Goal: Information Seeking & Learning: Compare options

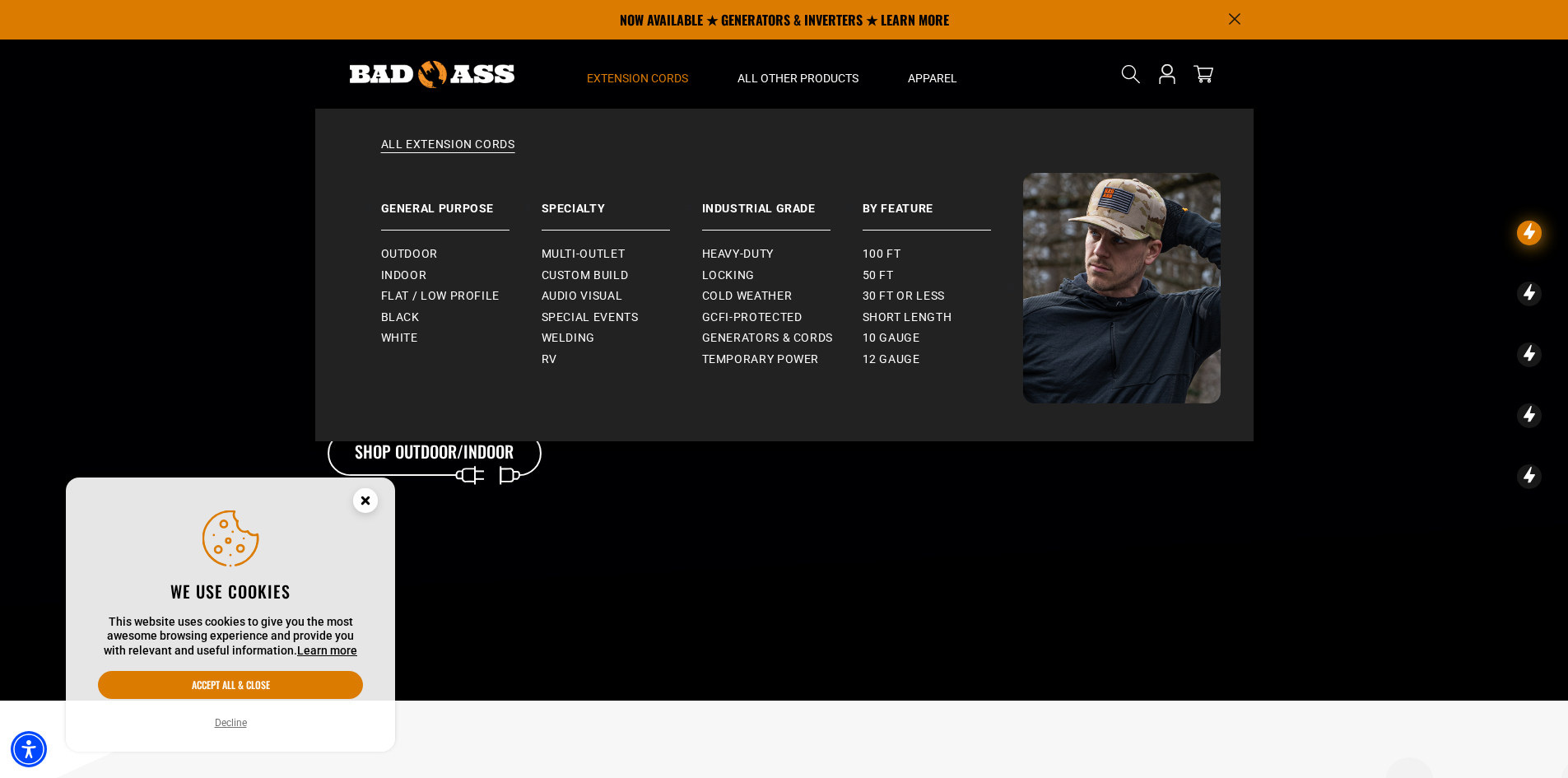
click at [627, 77] on span "Extension Cords" at bounding box center [637, 78] width 102 height 15
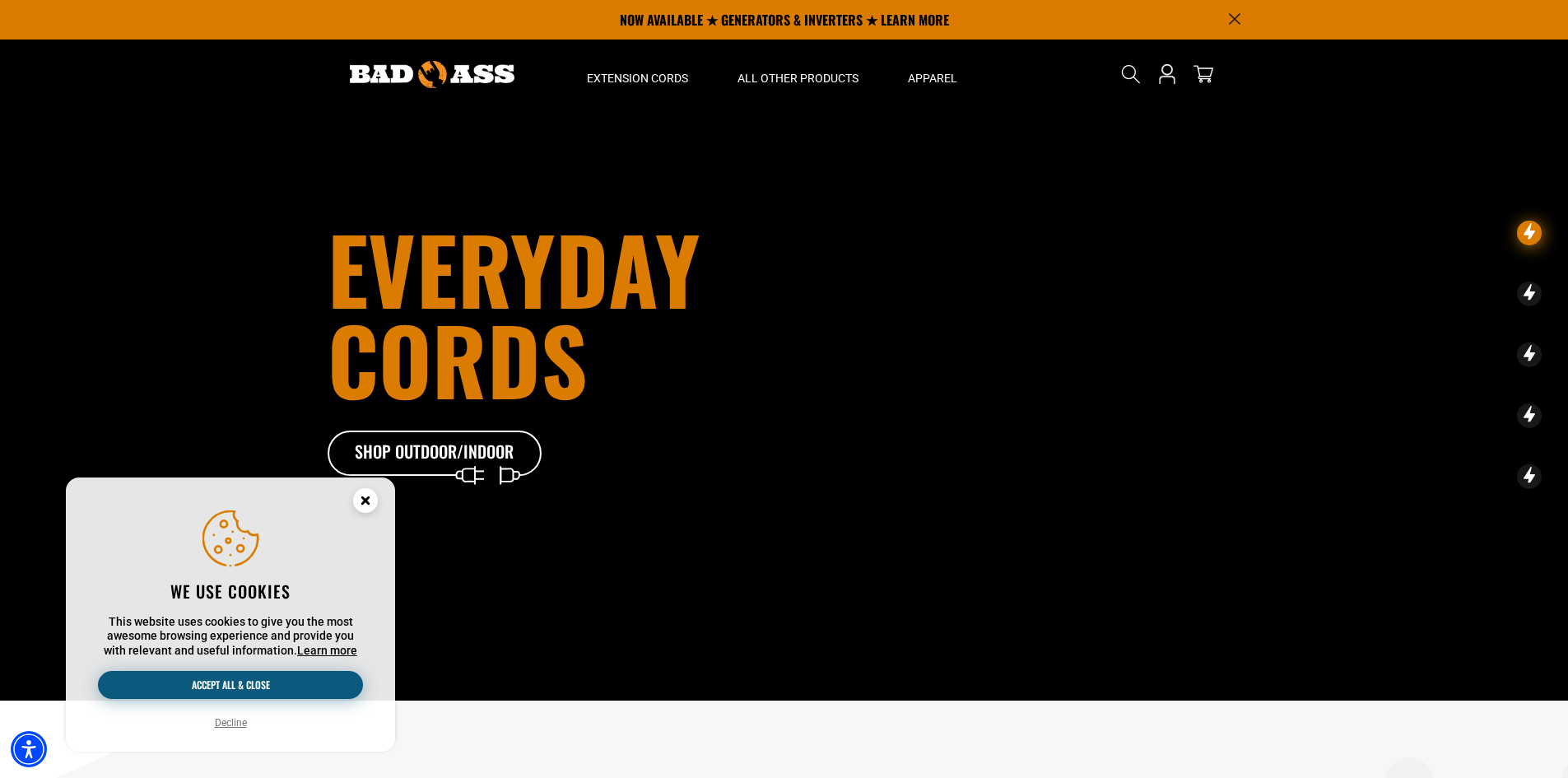
click at [294, 674] on button "Accept all & close" at bounding box center [230, 685] width 265 height 28
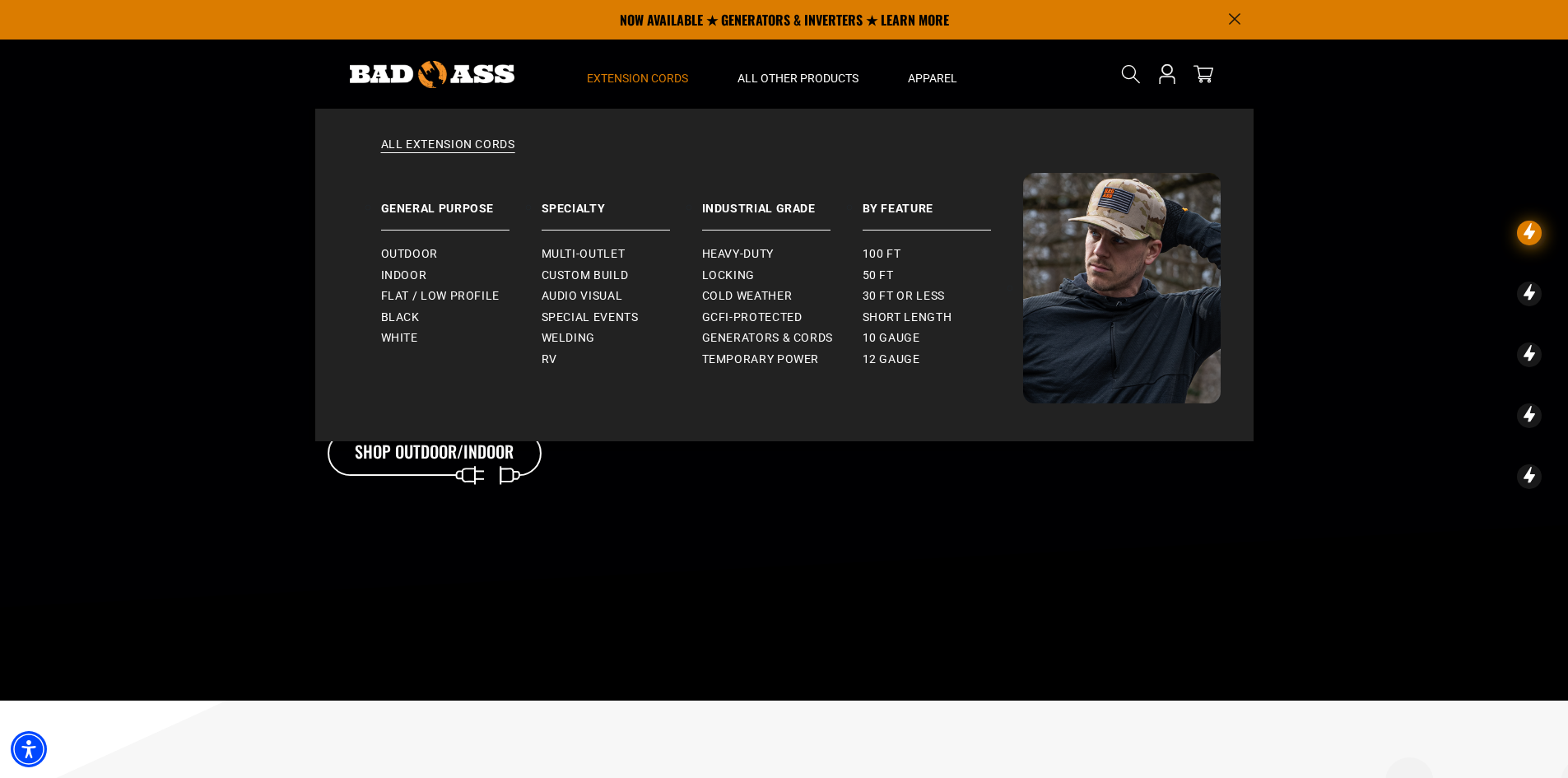
click at [654, 71] on span "Extension Cords" at bounding box center [637, 78] width 102 height 15
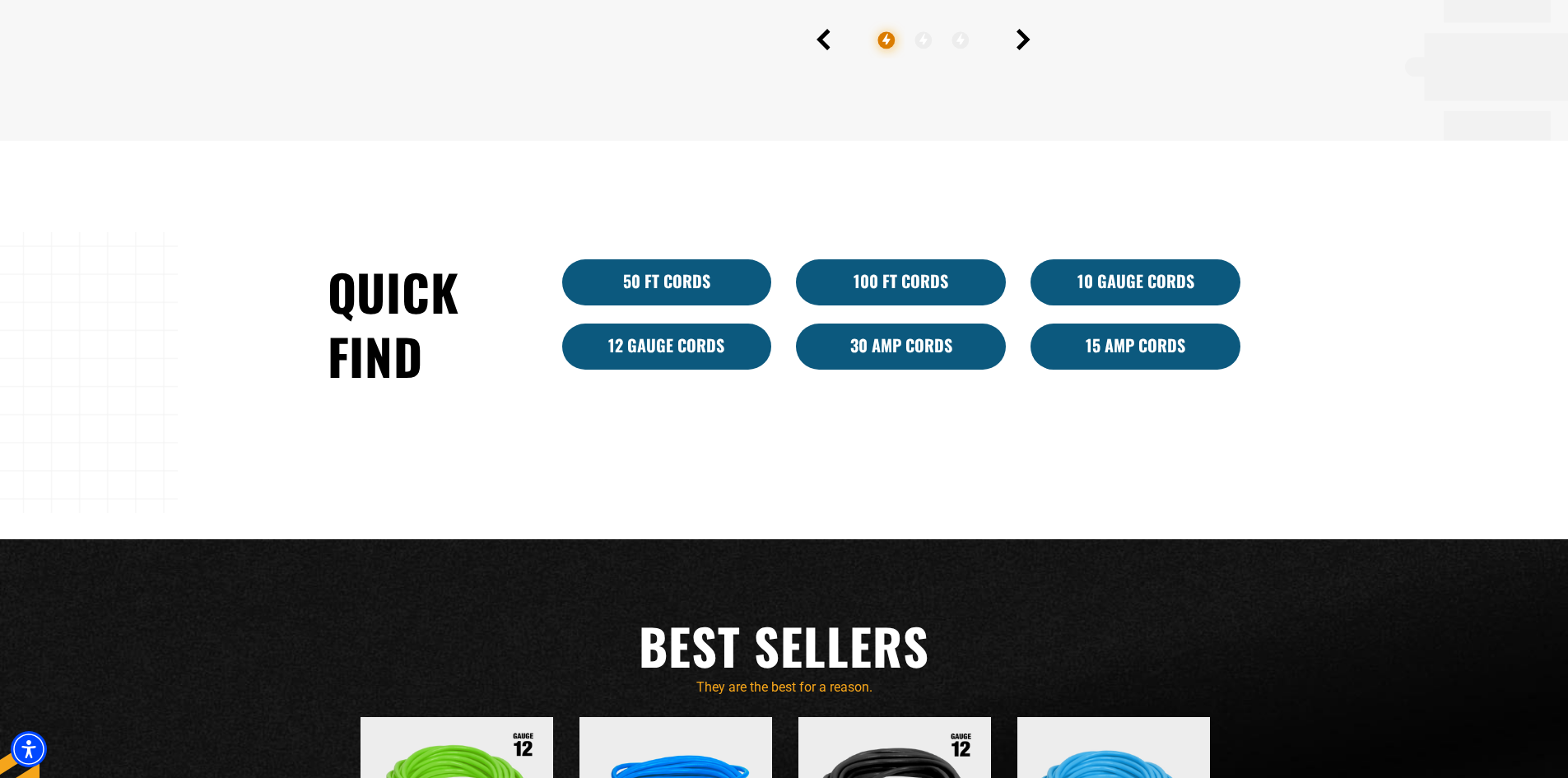
scroll to position [1235, 0]
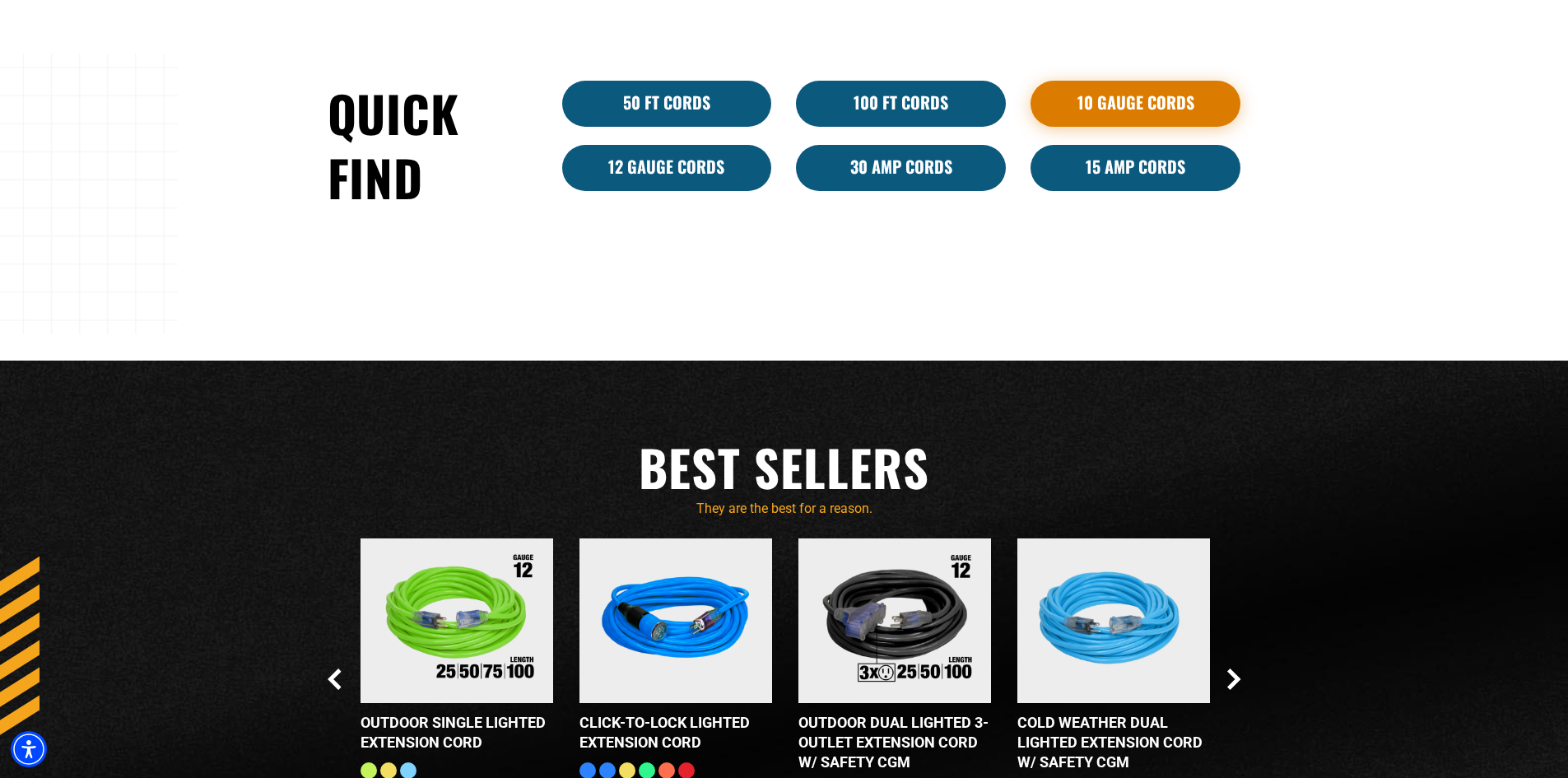
click at [1119, 102] on link "10 Gauge Cords" at bounding box center [1135, 103] width 210 height 46
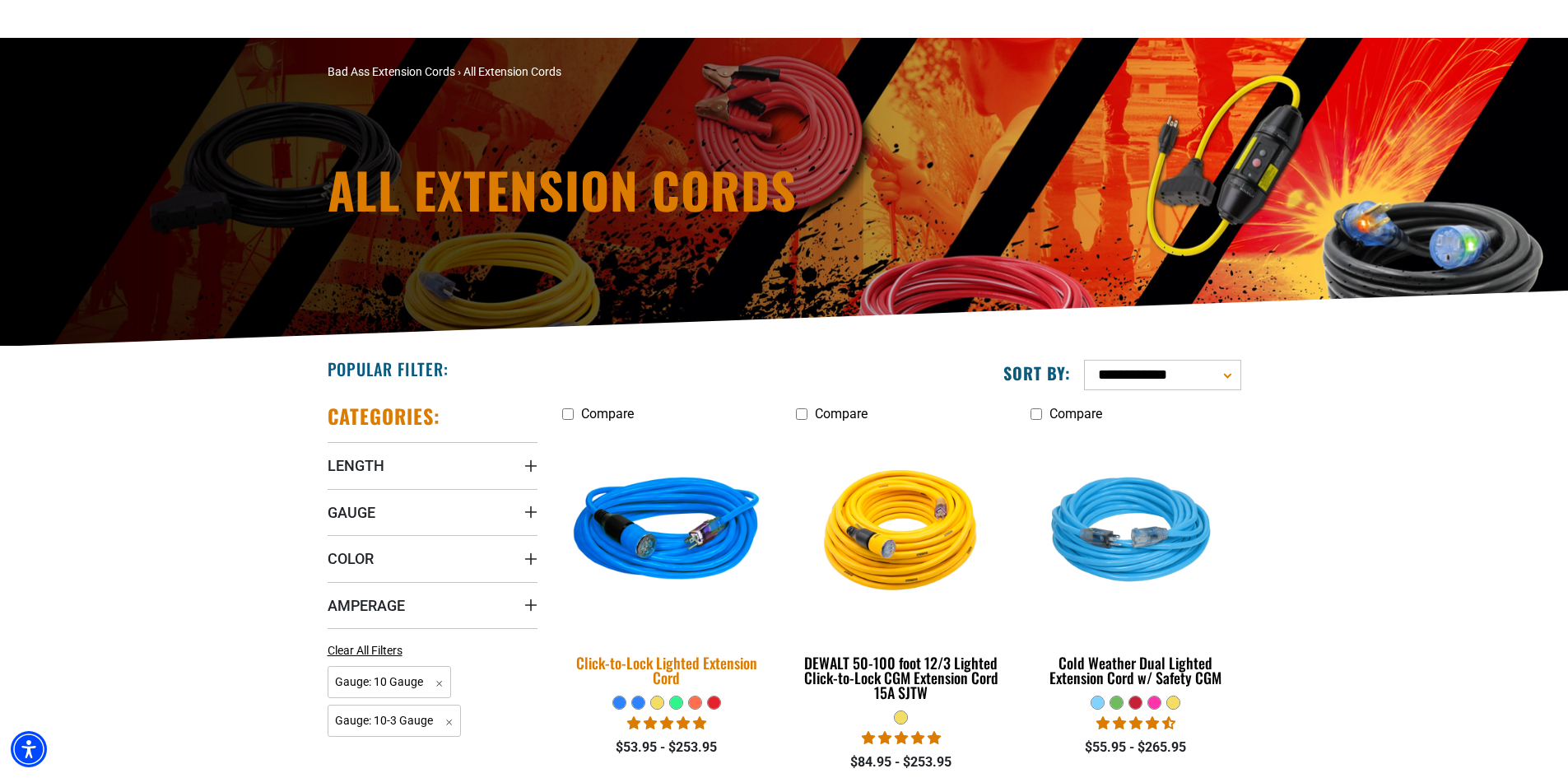
scroll to position [165, 0]
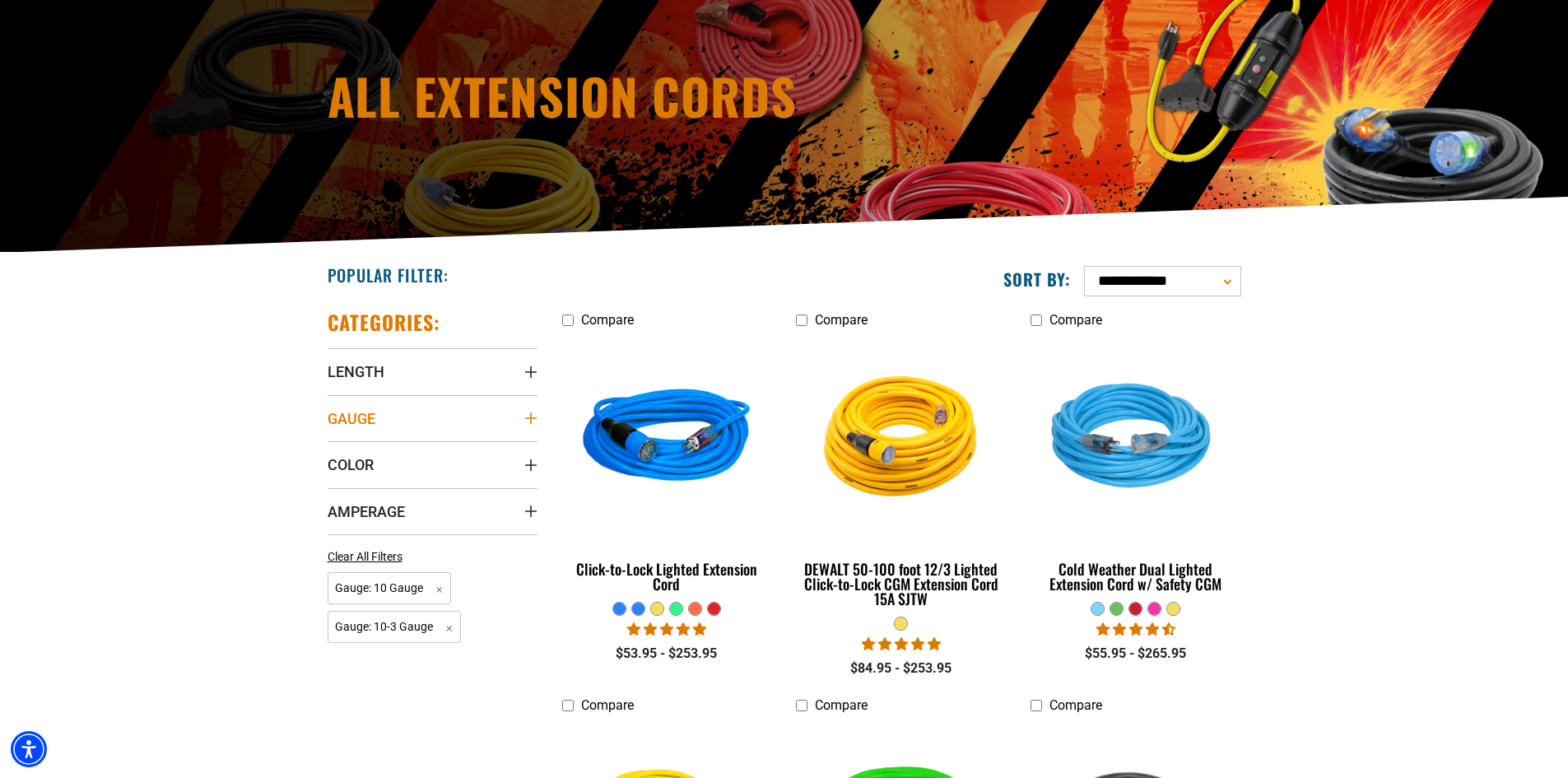
click at [396, 416] on summary "Gauge" at bounding box center [432, 418] width 210 height 46
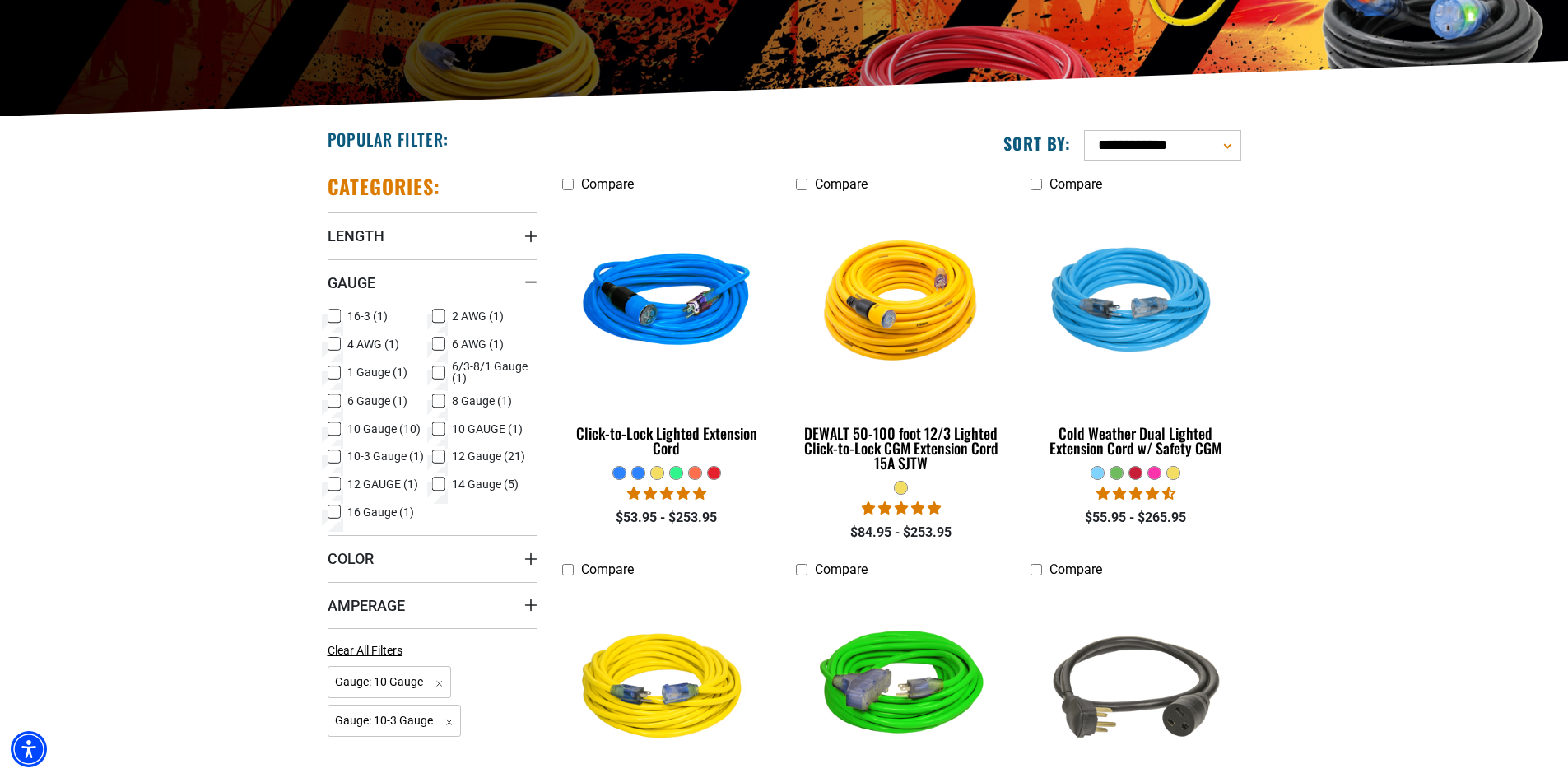
scroll to position [330, 0]
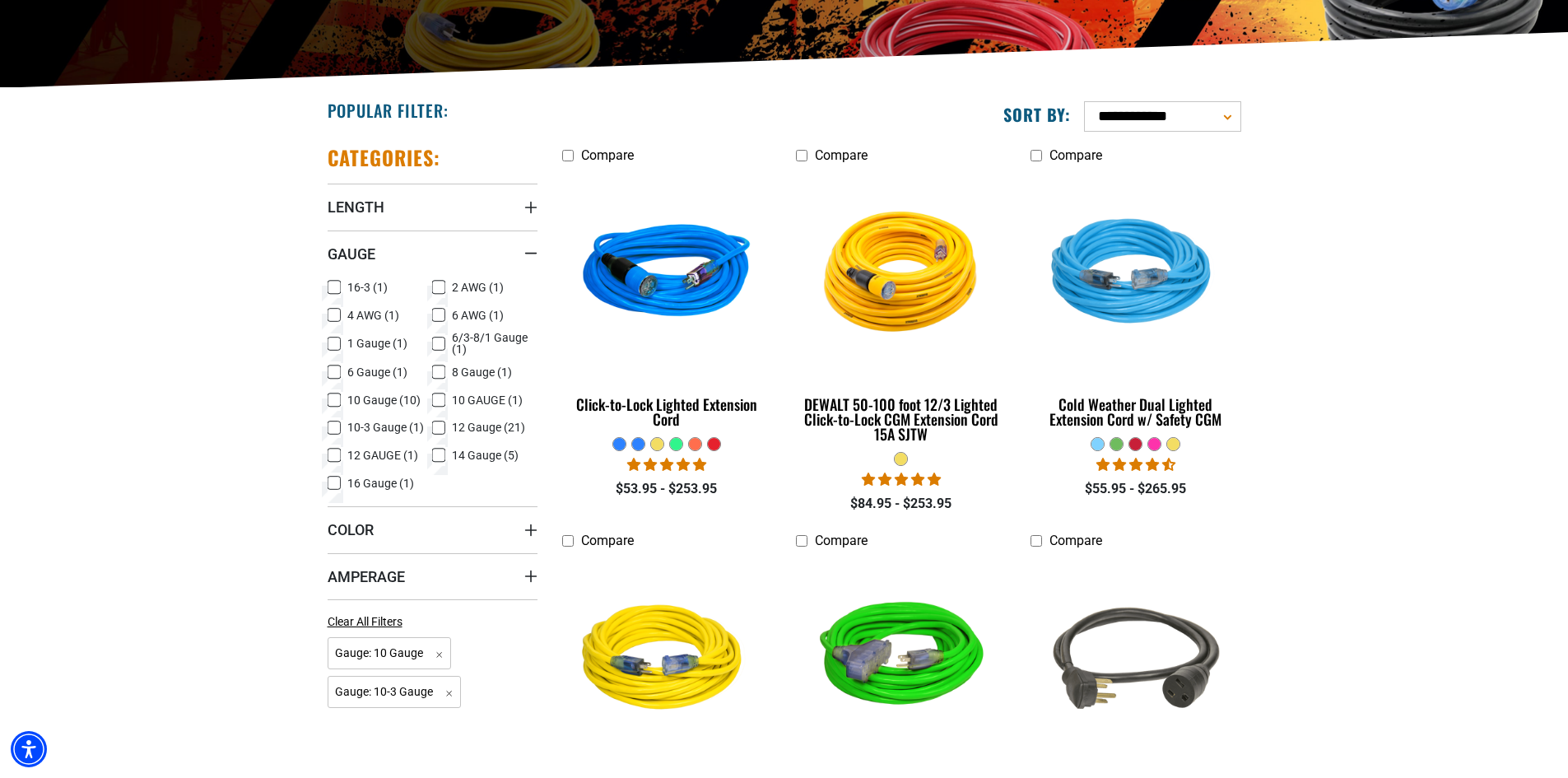
click at [1227, 108] on select "**********" at bounding box center [1162, 116] width 157 height 30
select select "**********"
click at [1084, 102] on select "**********" at bounding box center [1162, 116] width 157 height 30
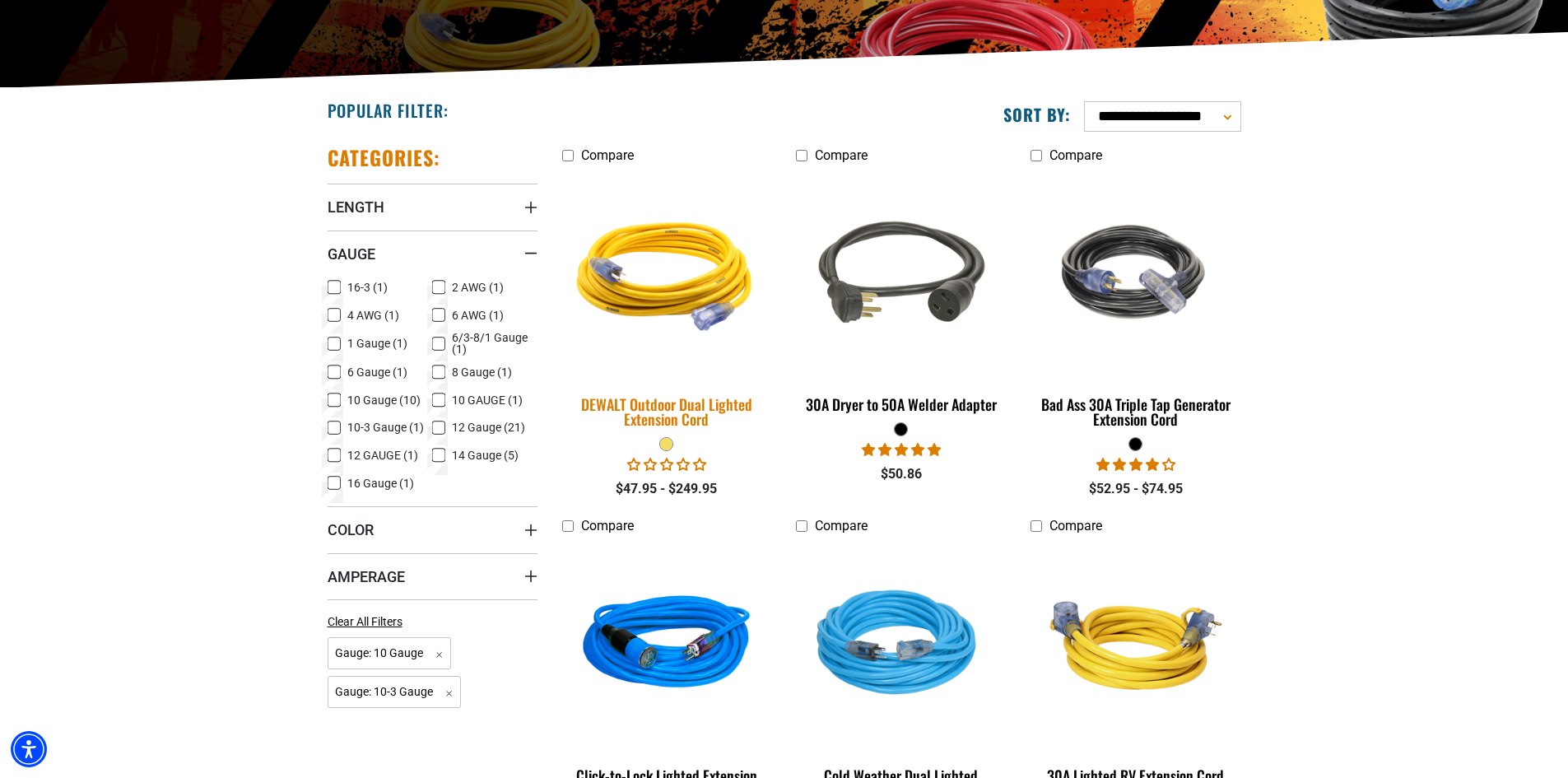
click at [681, 295] on img at bounding box center [666, 274] width 231 height 211
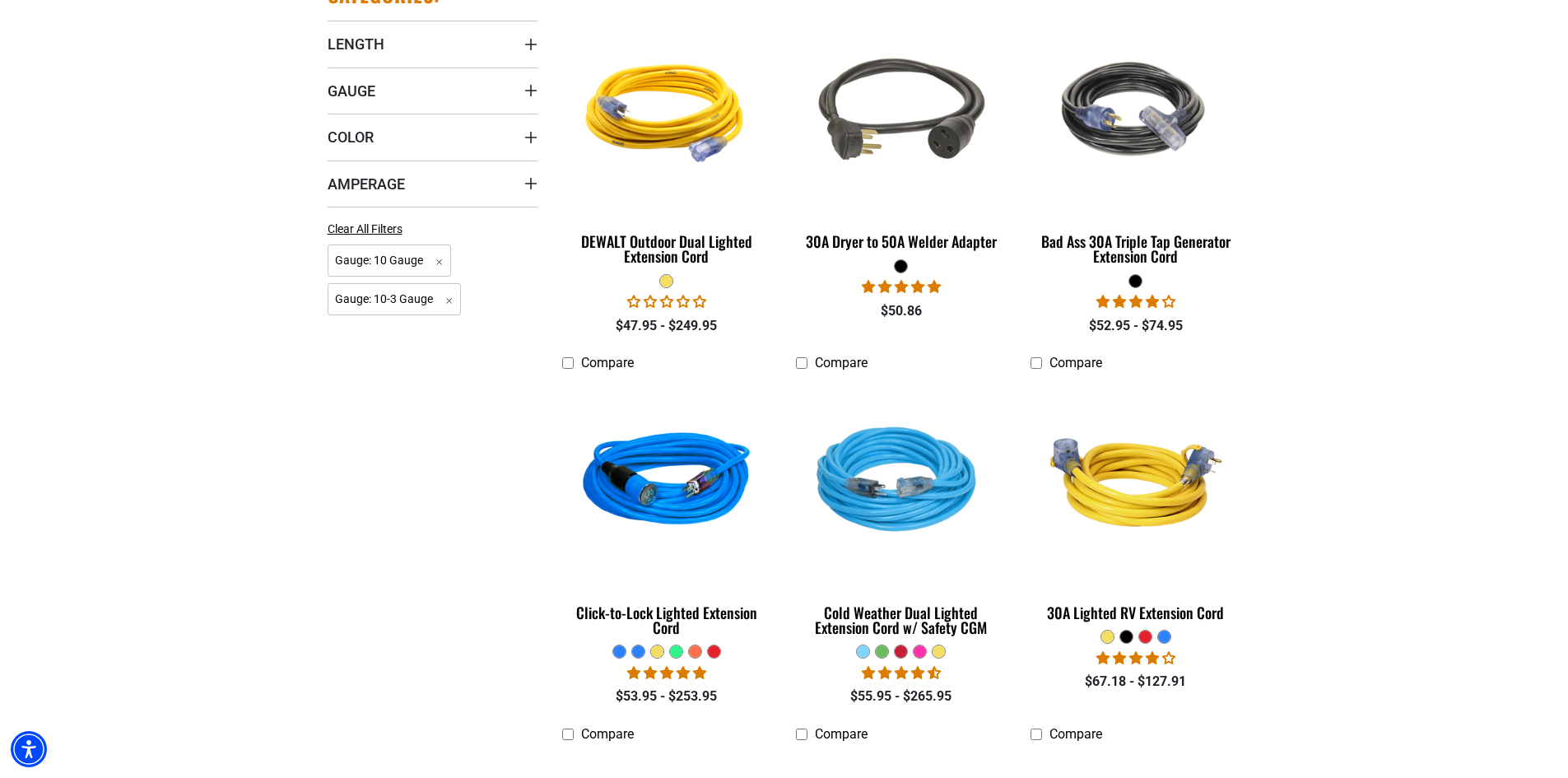
scroll to position [493, 0]
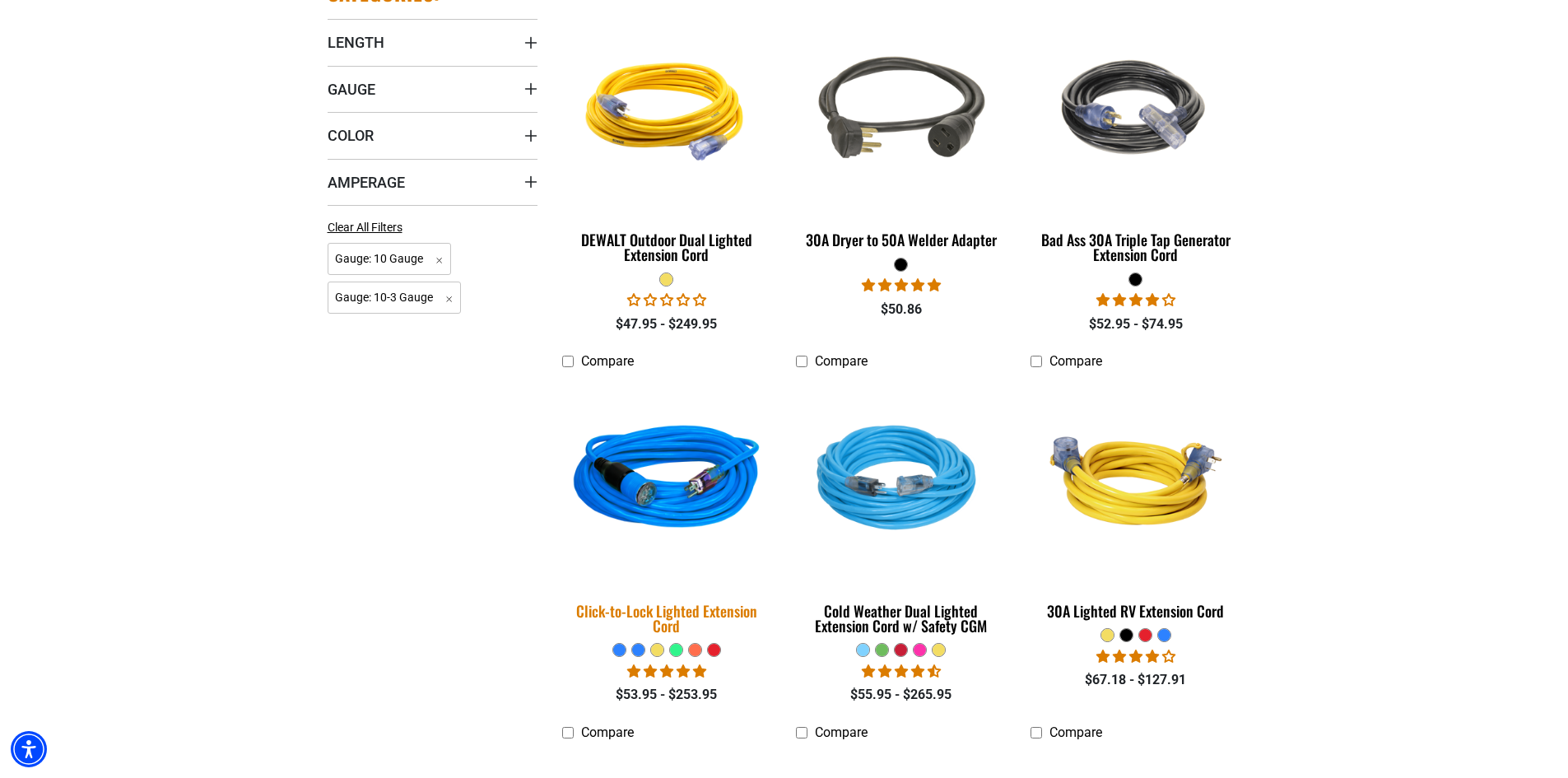
click at [680, 498] on img at bounding box center [666, 481] width 231 height 211
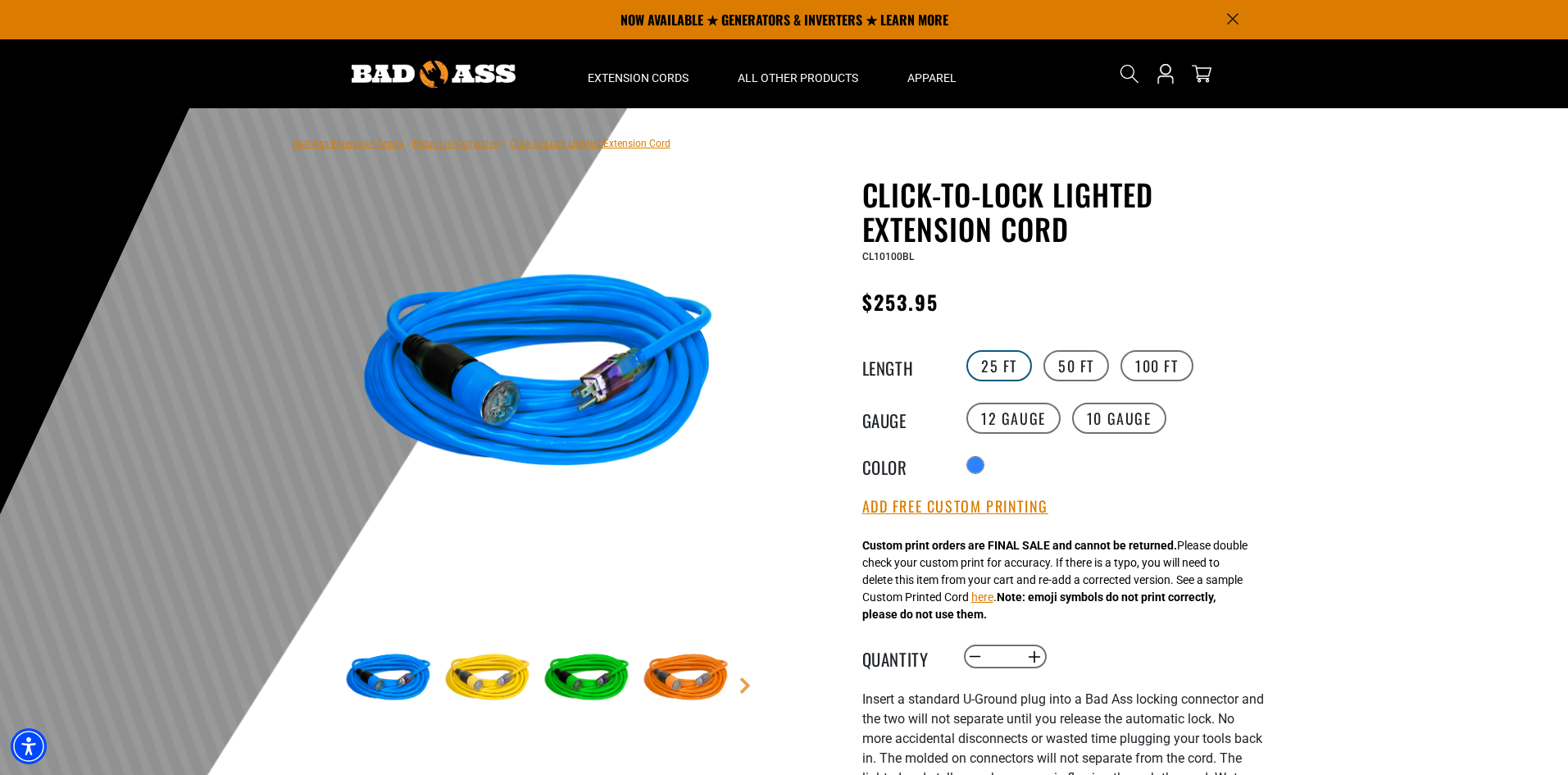
click at [1005, 361] on label "25 FT" at bounding box center [999, 366] width 66 height 31
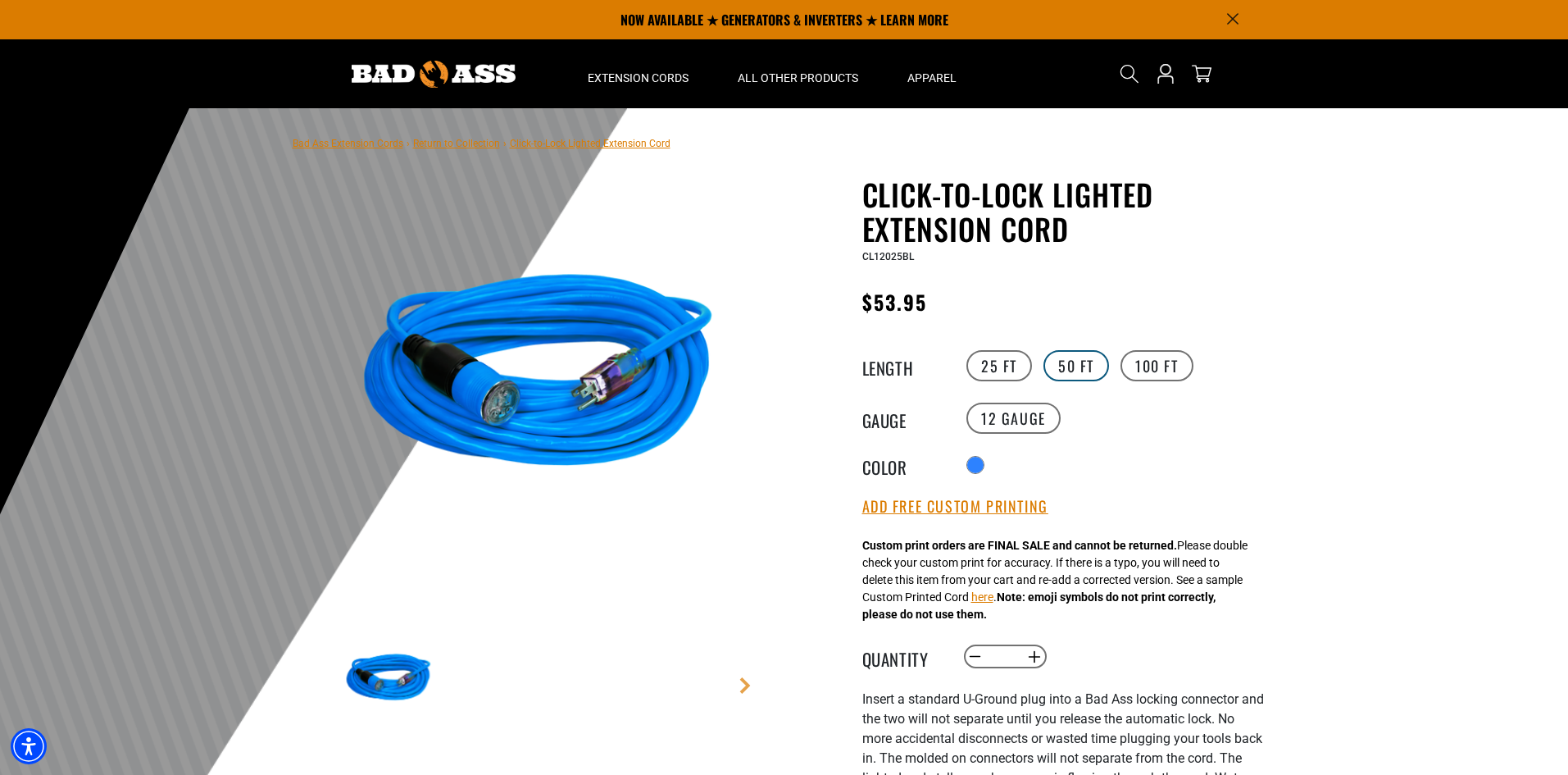
click at [1049, 373] on label "50 FT" at bounding box center [1076, 366] width 66 height 31
click at [1111, 415] on label "10 Gauge" at bounding box center [1119, 418] width 94 height 31
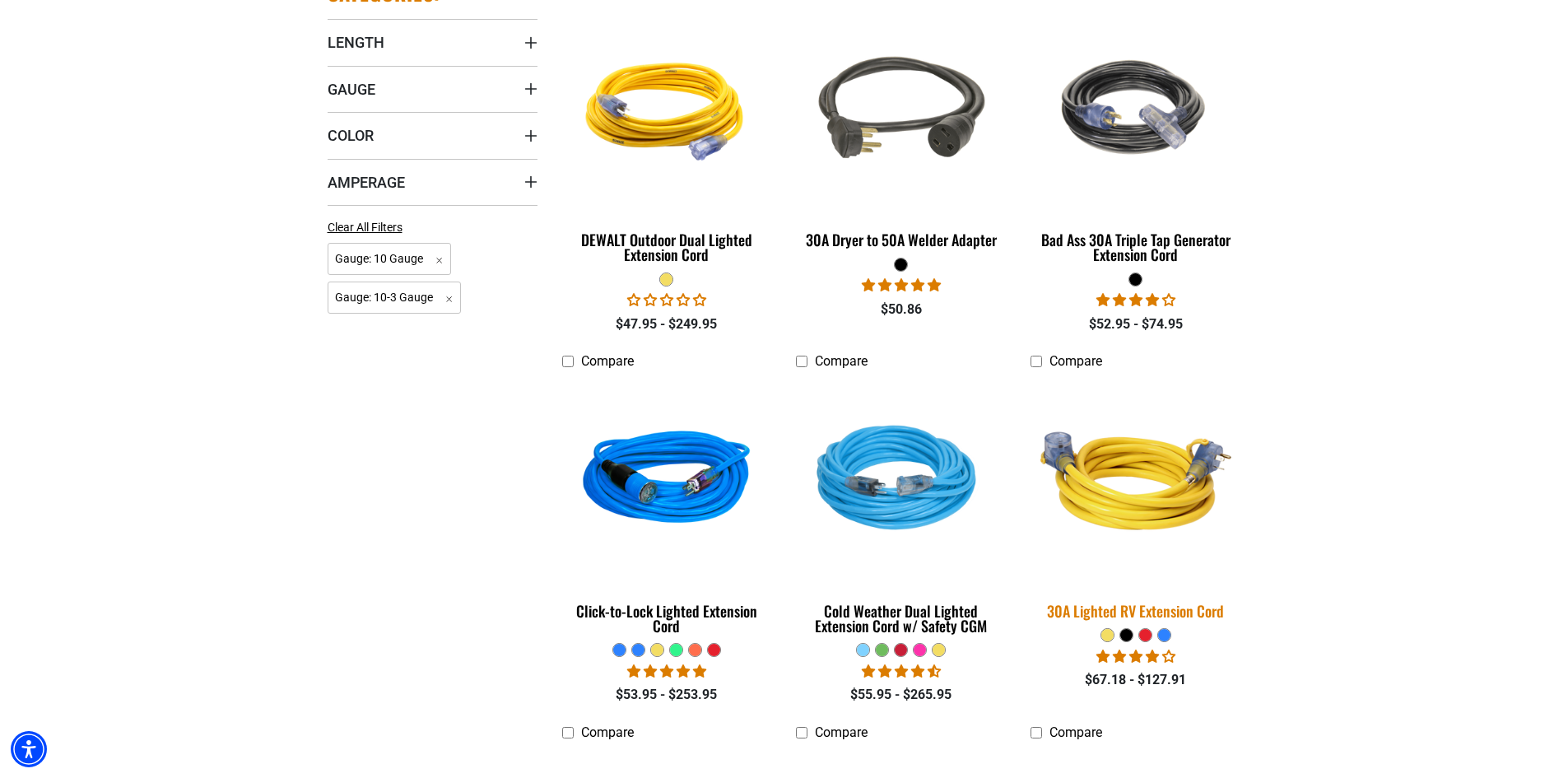
click at [1126, 497] on img at bounding box center [1136, 481] width 231 height 211
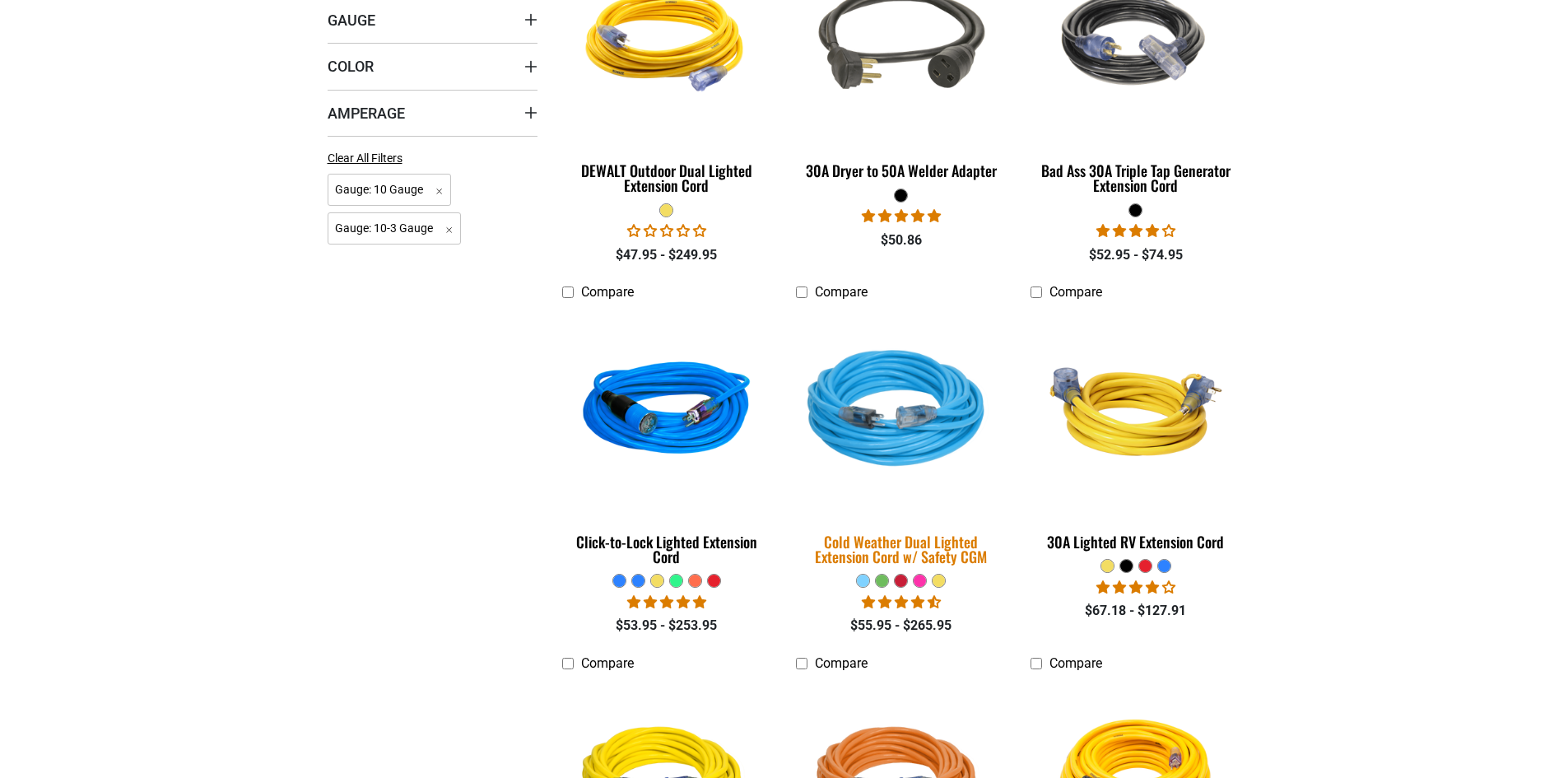
scroll to position [658, 0]
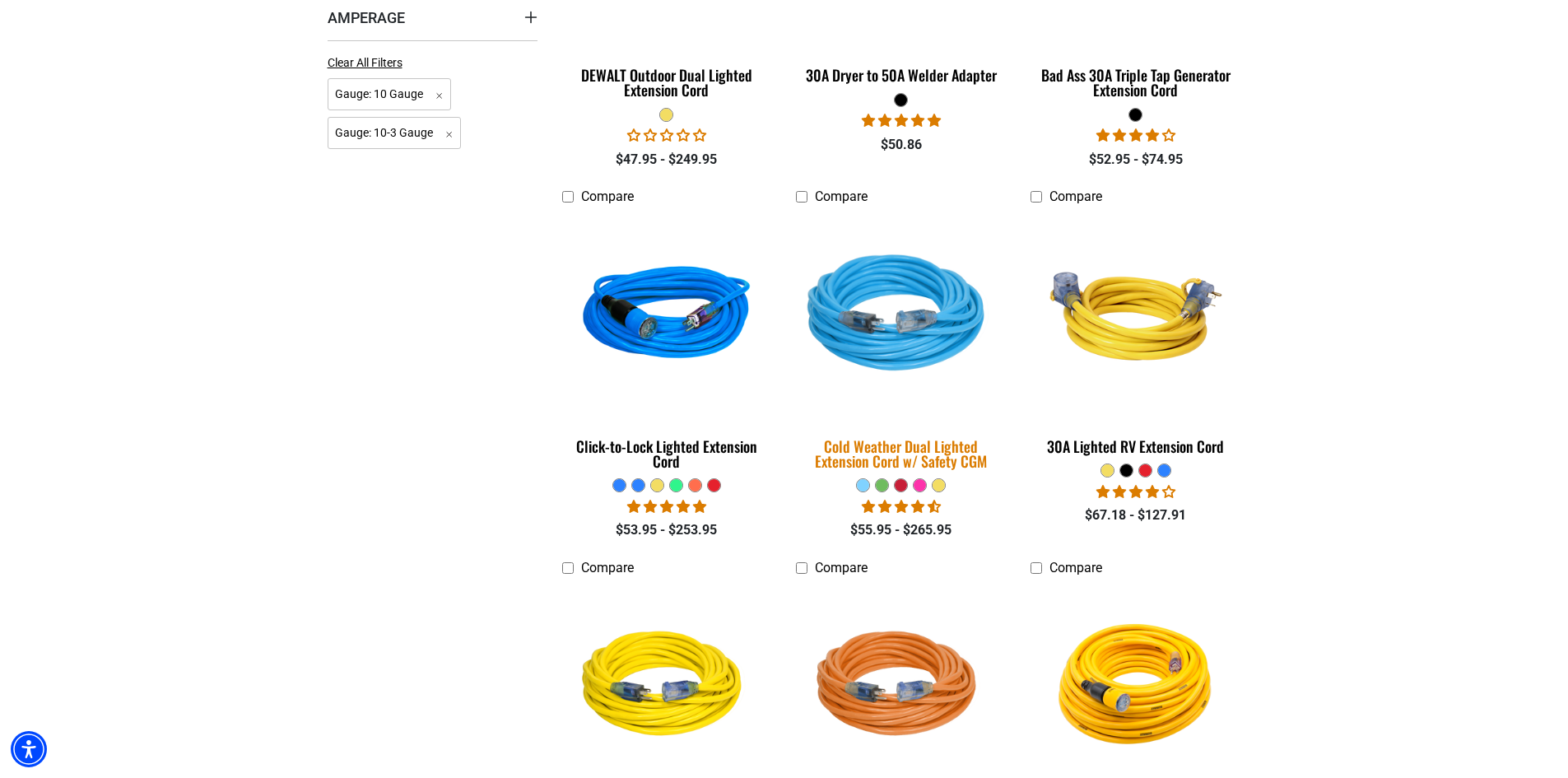
click at [904, 444] on div "Cold Weather Dual Lighted Extension Cord w/ Safety CGM" at bounding box center [900, 453] width 210 height 29
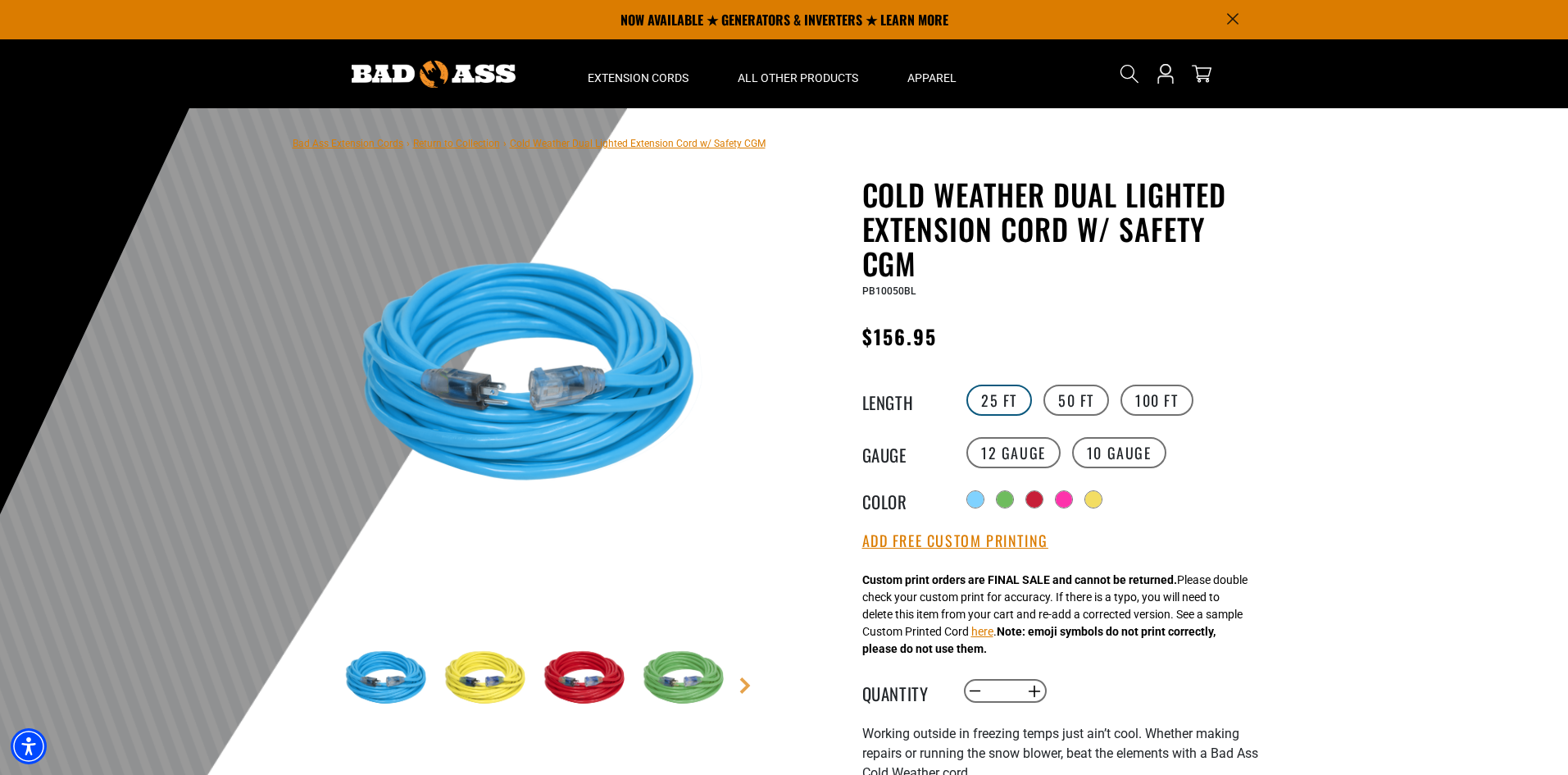
click at [1000, 402] on label "25 FT" at bounding box center [999, 400] width 66 height 31
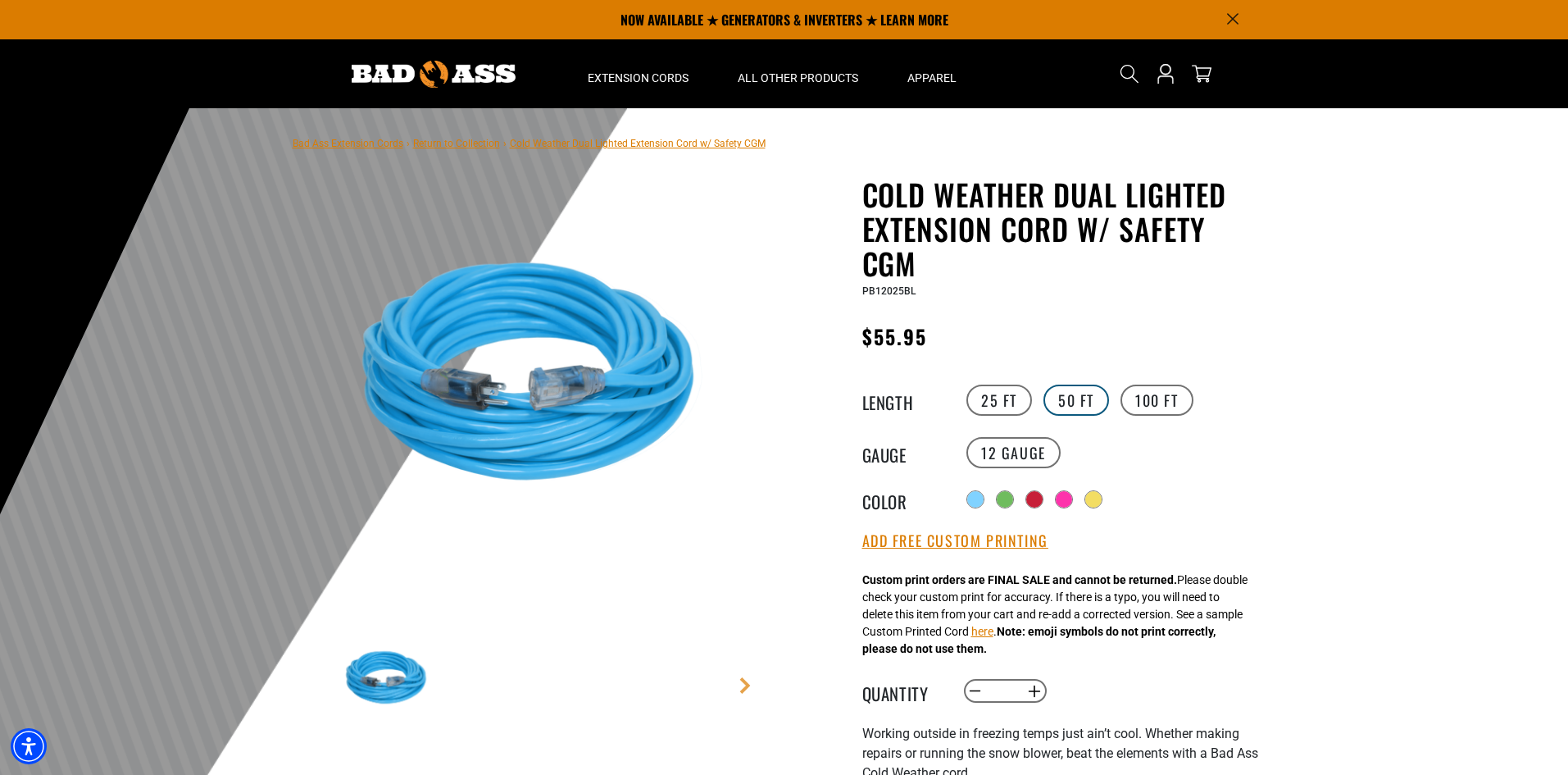
click at [1056, 398] on label "50 FT" at bounding box center [1076, 400] width 66 height 31
click at [1106, 446] on label "10 Gauge" at bounding box center [1119, 452] width 94 height 31
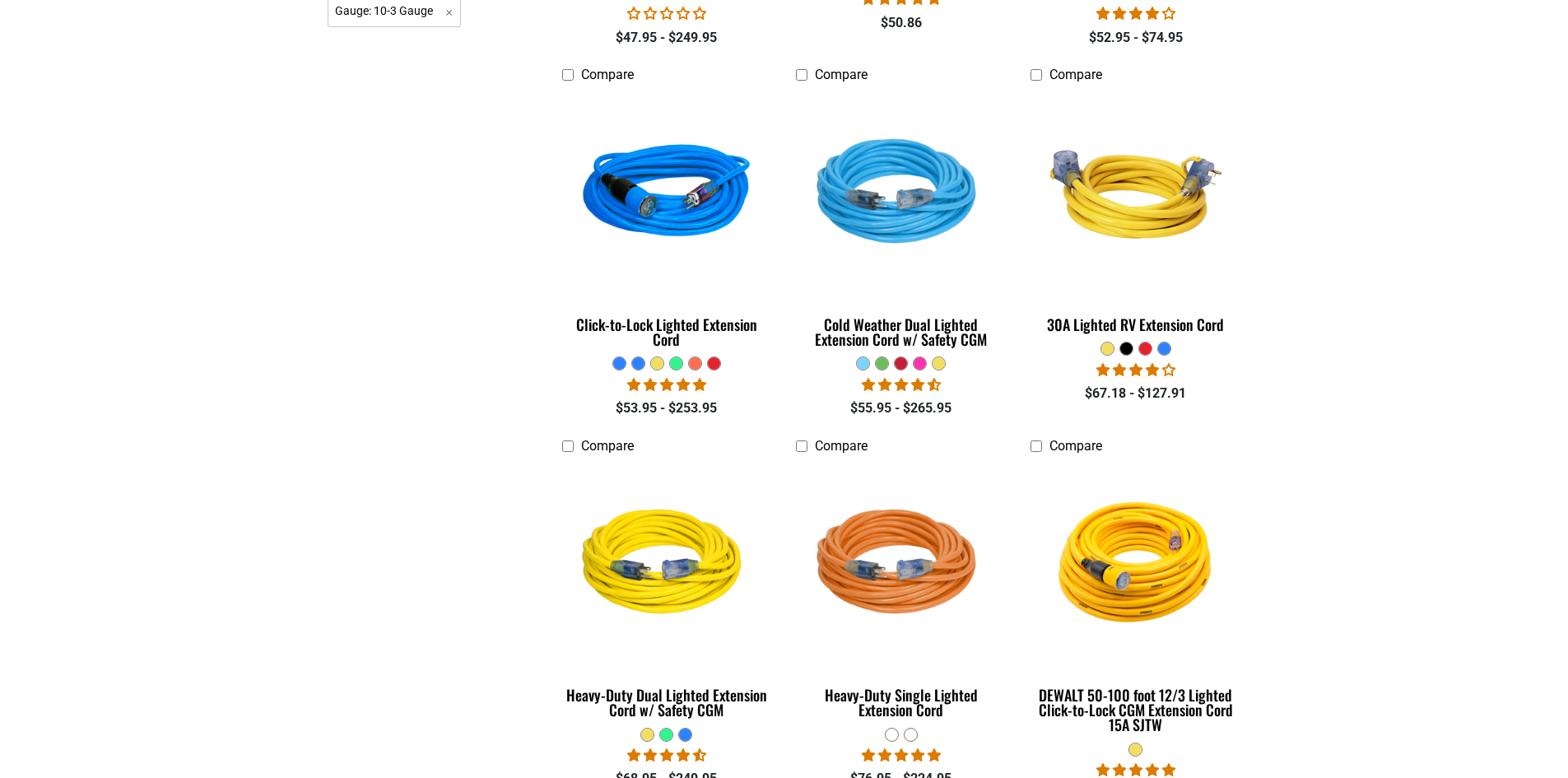
scroll to position [905, 0]
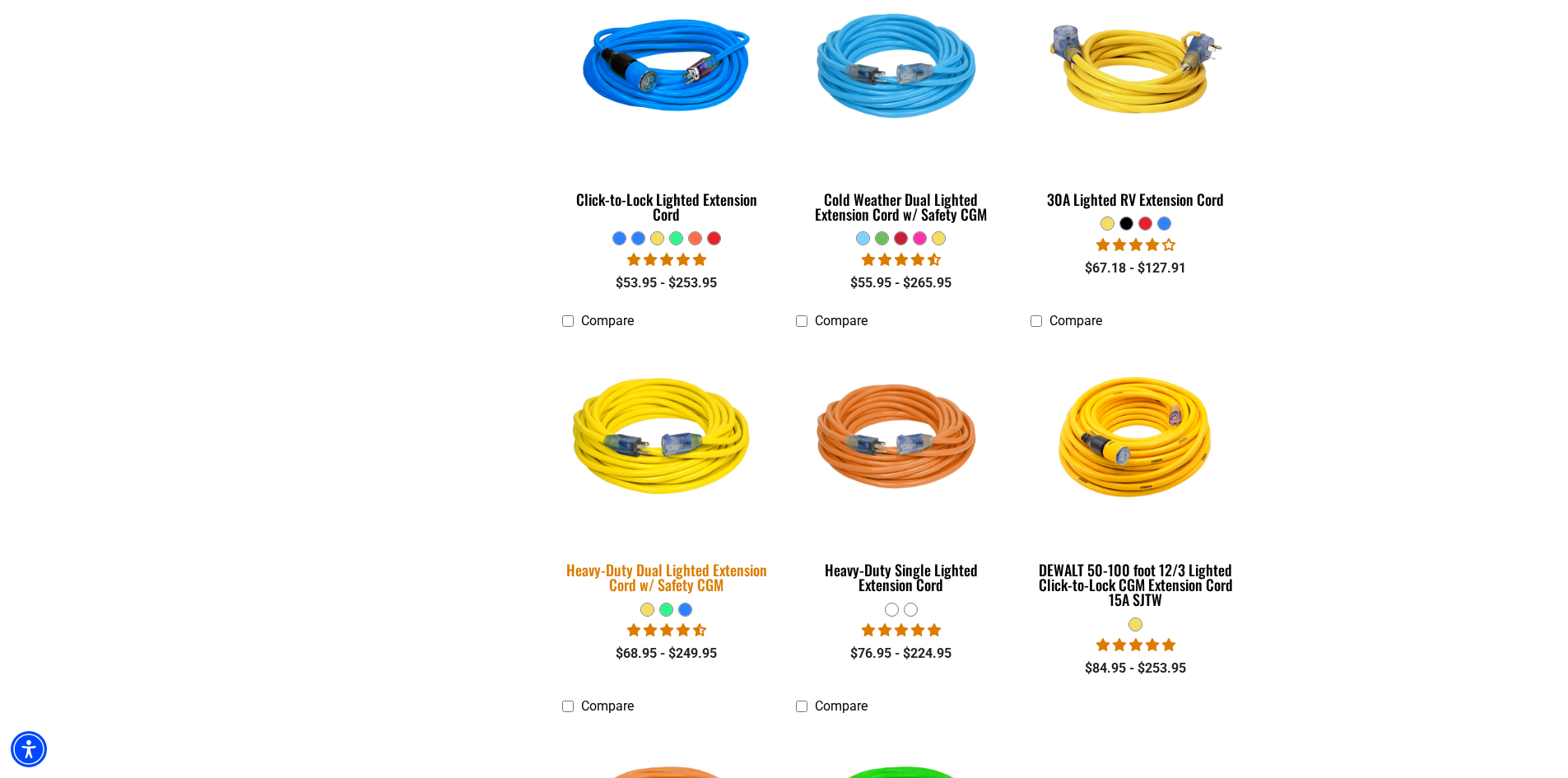
click at [688, 582] on div "Heavy-Duty Dual Lighted Extension Cord w/ Safety CGM" at bounding box center [666, 577] width 210 height 29
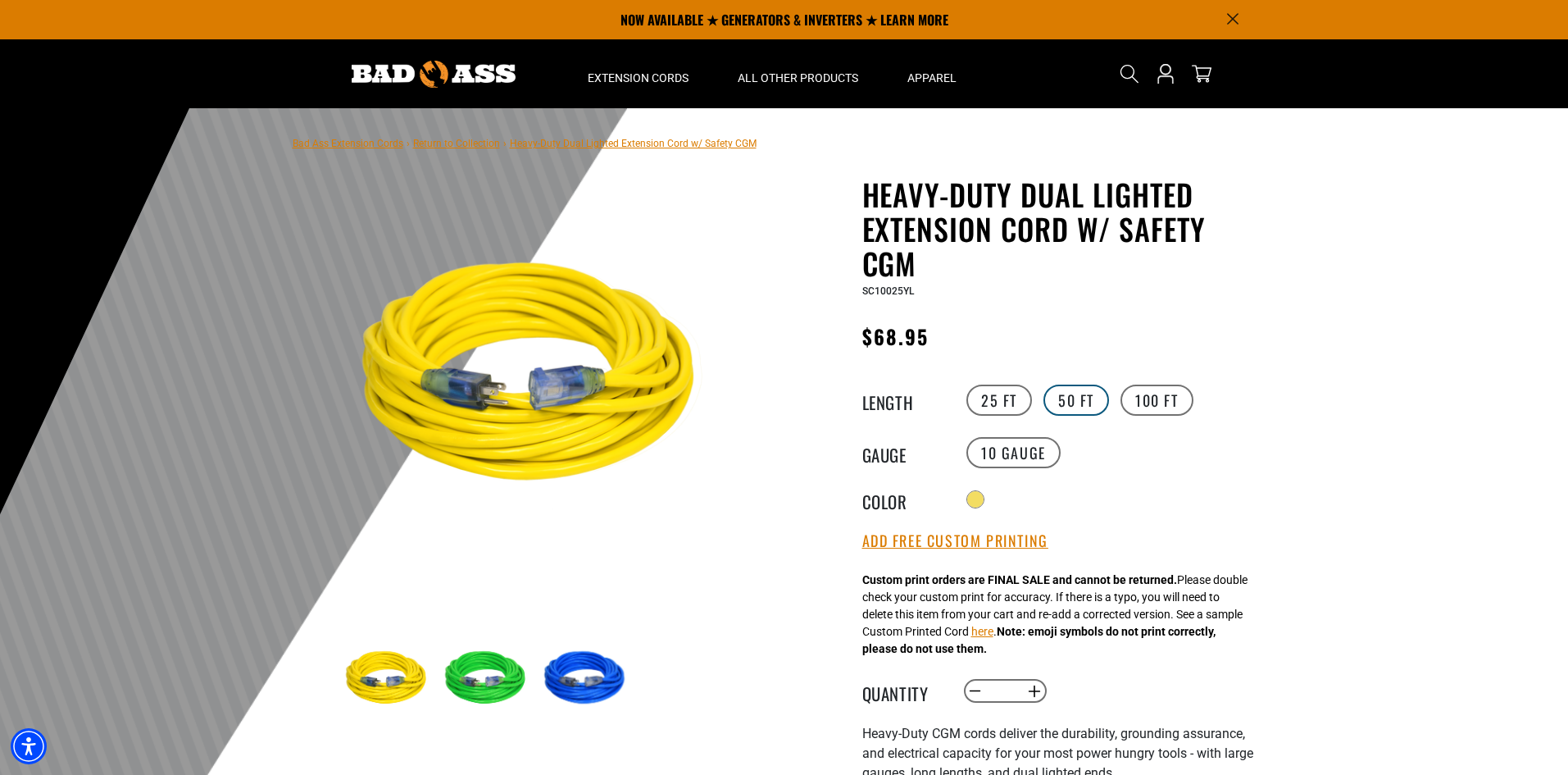
click at [1059, 396] on label "50 FT" at bounding box center [1076, 400] width 66 height 31
click at [1010, 394] on label "25 FT" at bounding box center [999, 400] width 66 height 31
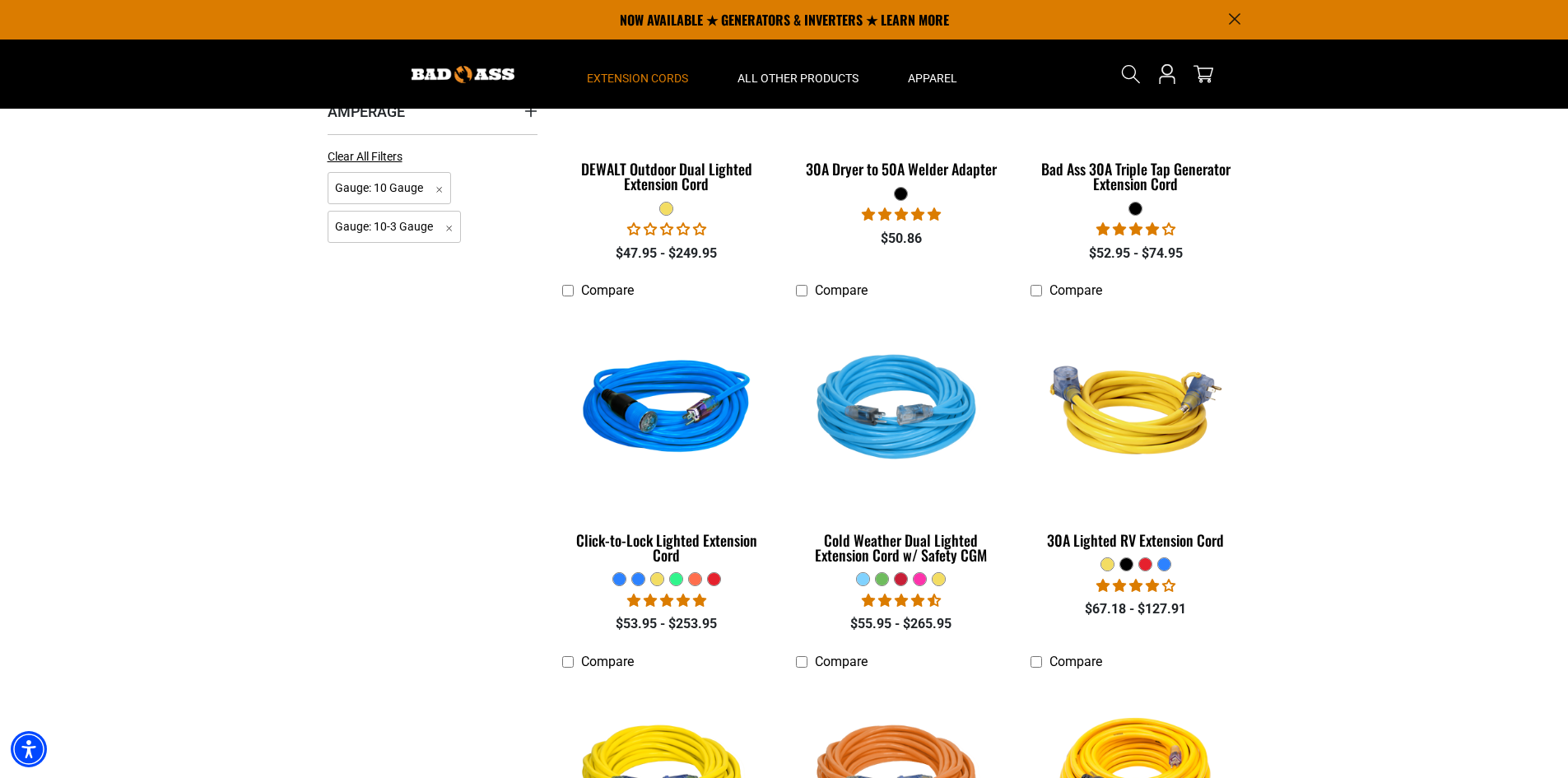
scroll to position [412, 0]
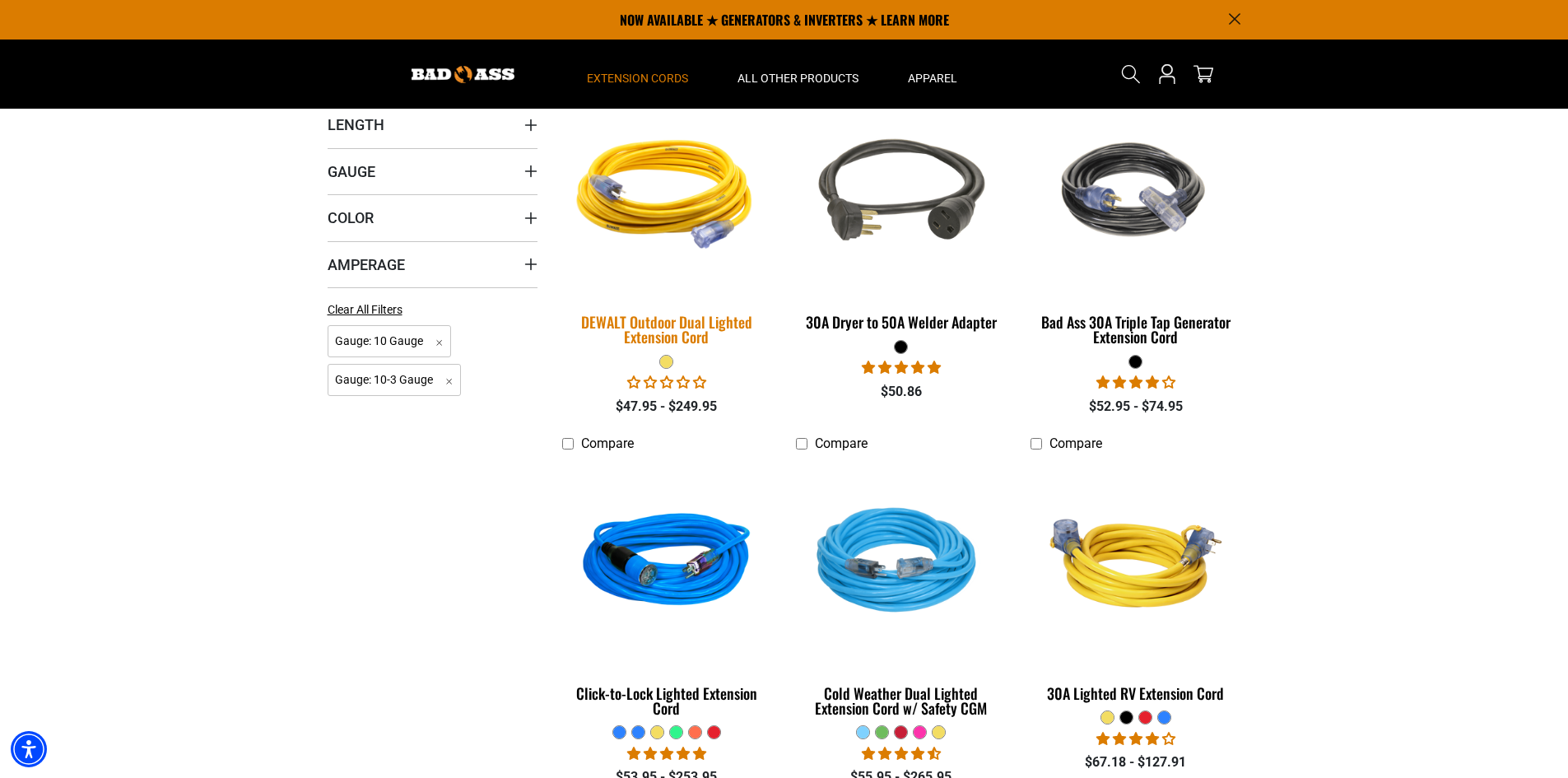
click at [707, 328] on div "DEWALT Outdoor Dual Lighted Extension Cord" at bounding box center [666, 329] width 210 height 29
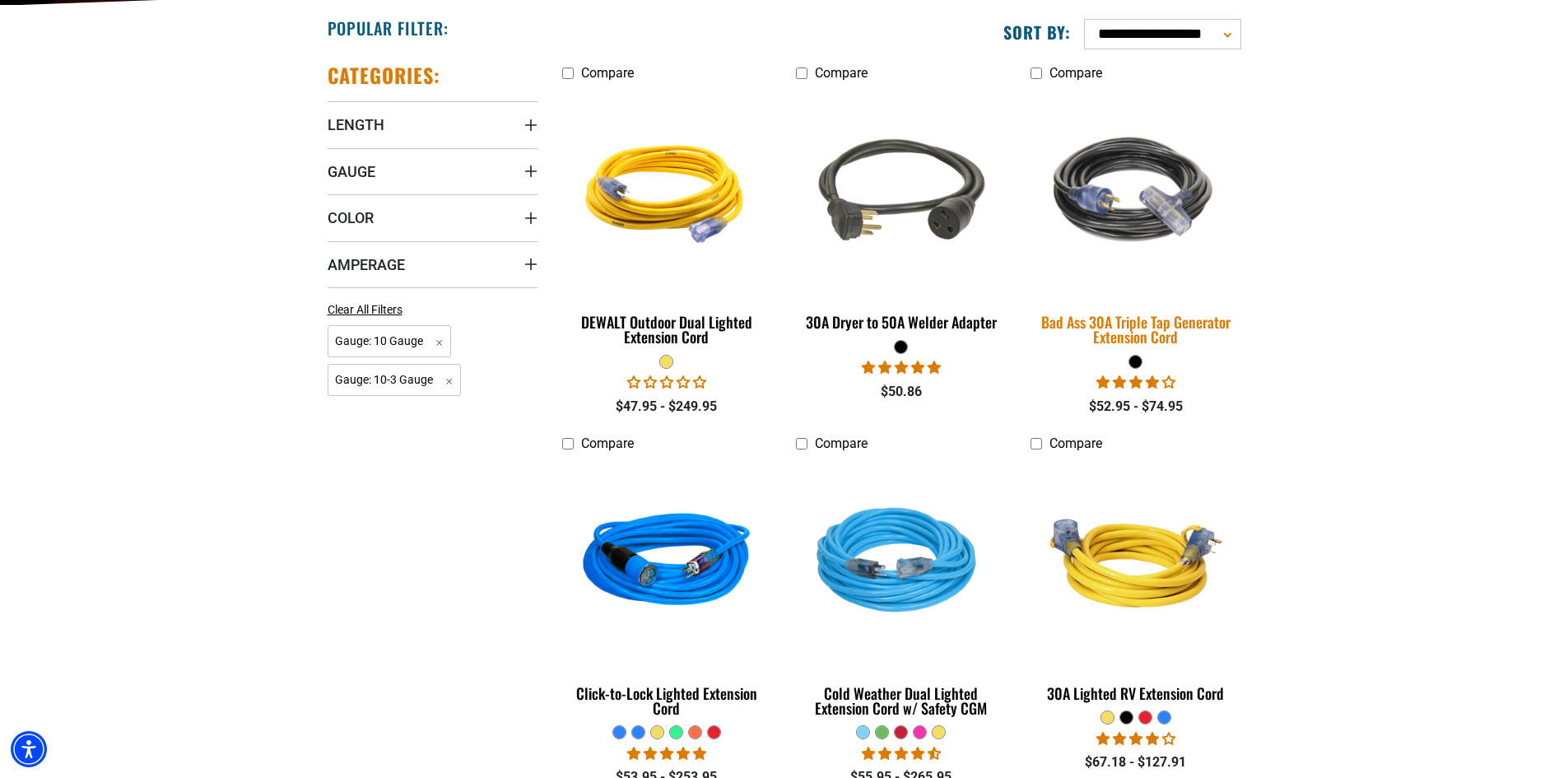
click at [1137, 331] on div "Bad Ass 30A Triple Tap Generator Extension Cord" at bounding box center [1135, 329] width 210 height 29
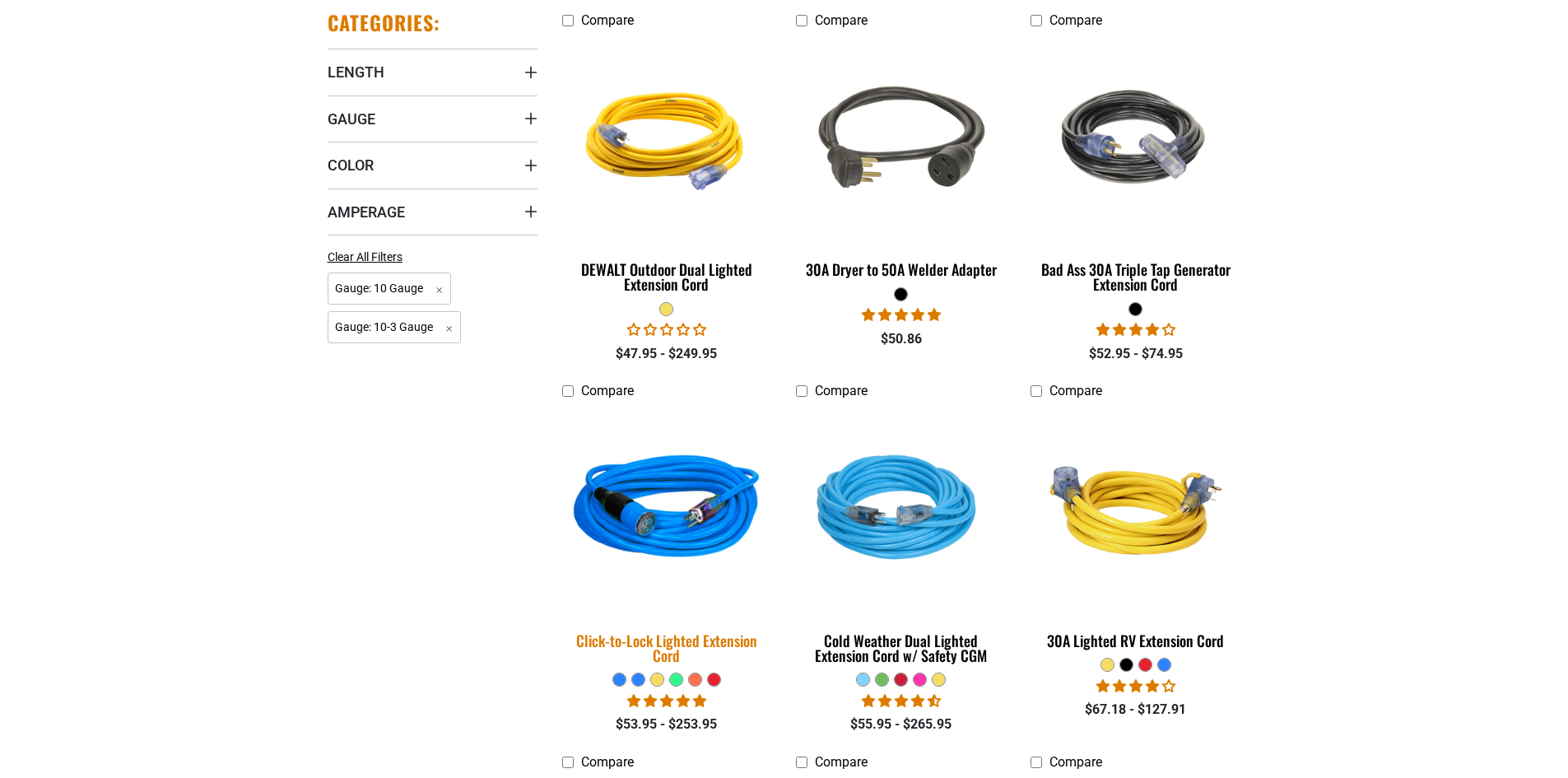
scroll to position [493, 0]
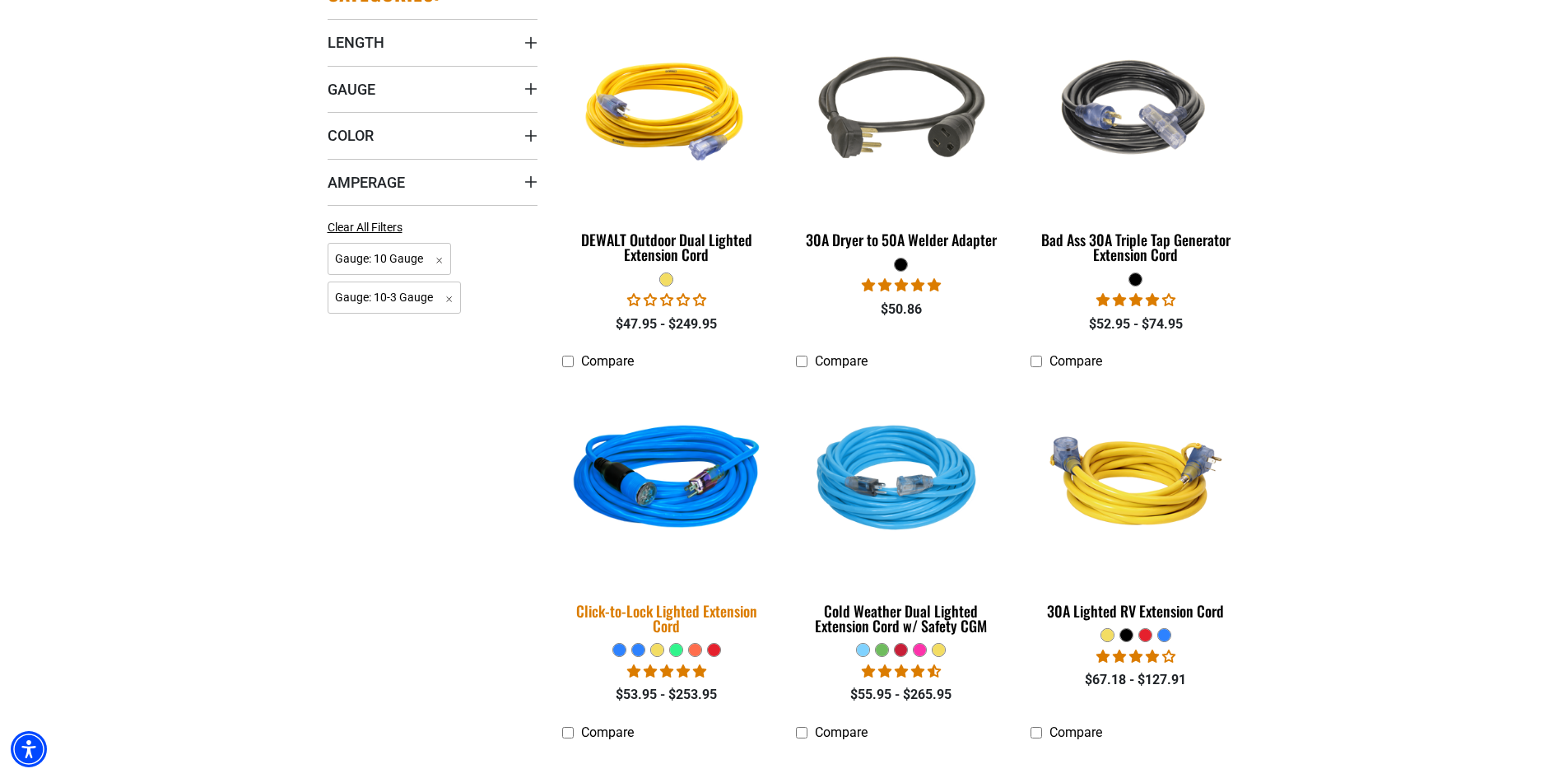
click at [685, 485] on img at bounding box center [666, 481] width 231 height 211
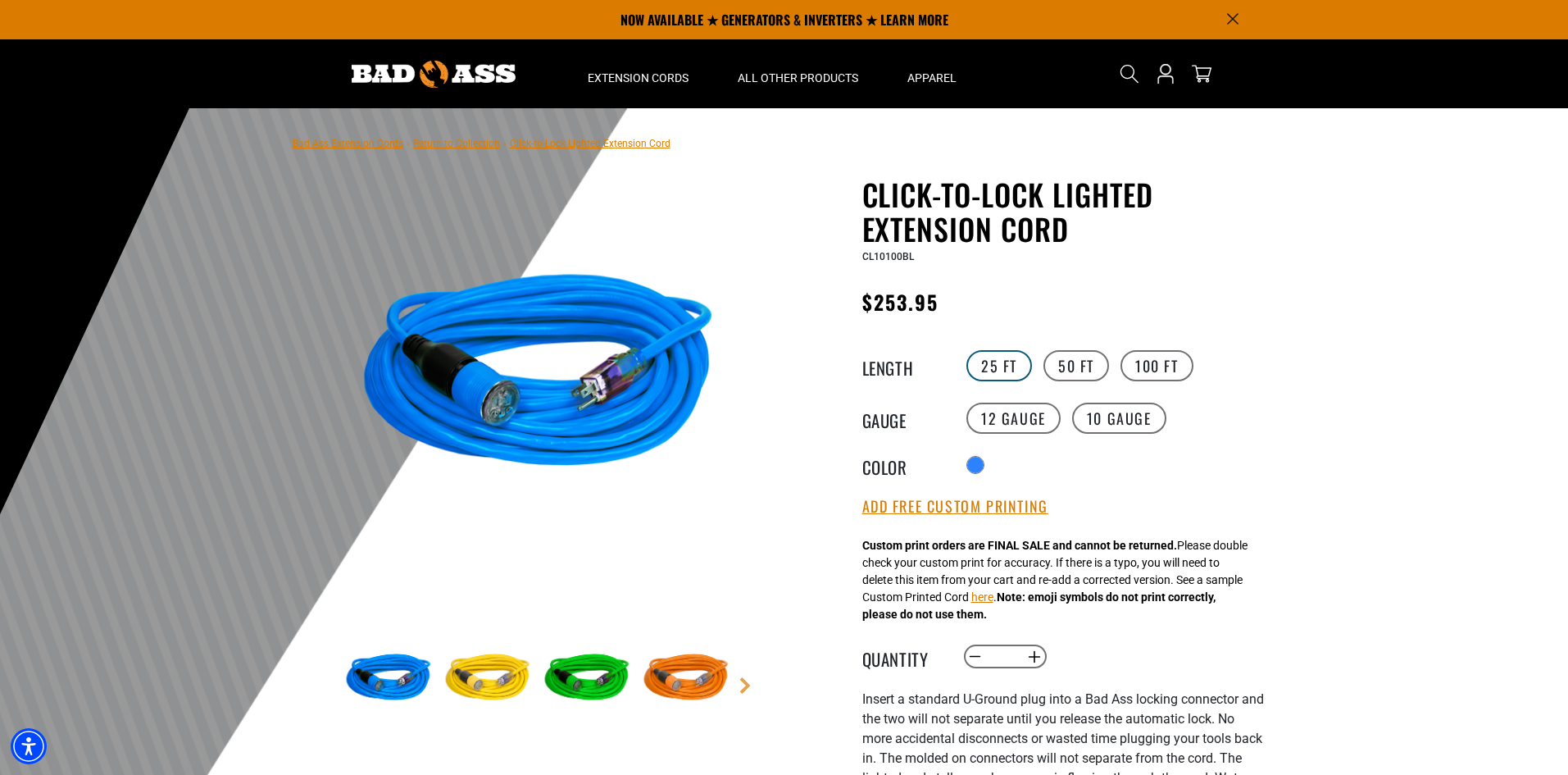
click at [1014, 377] on label "25 FT" at bounding box center [999, 366] width 66 height 31
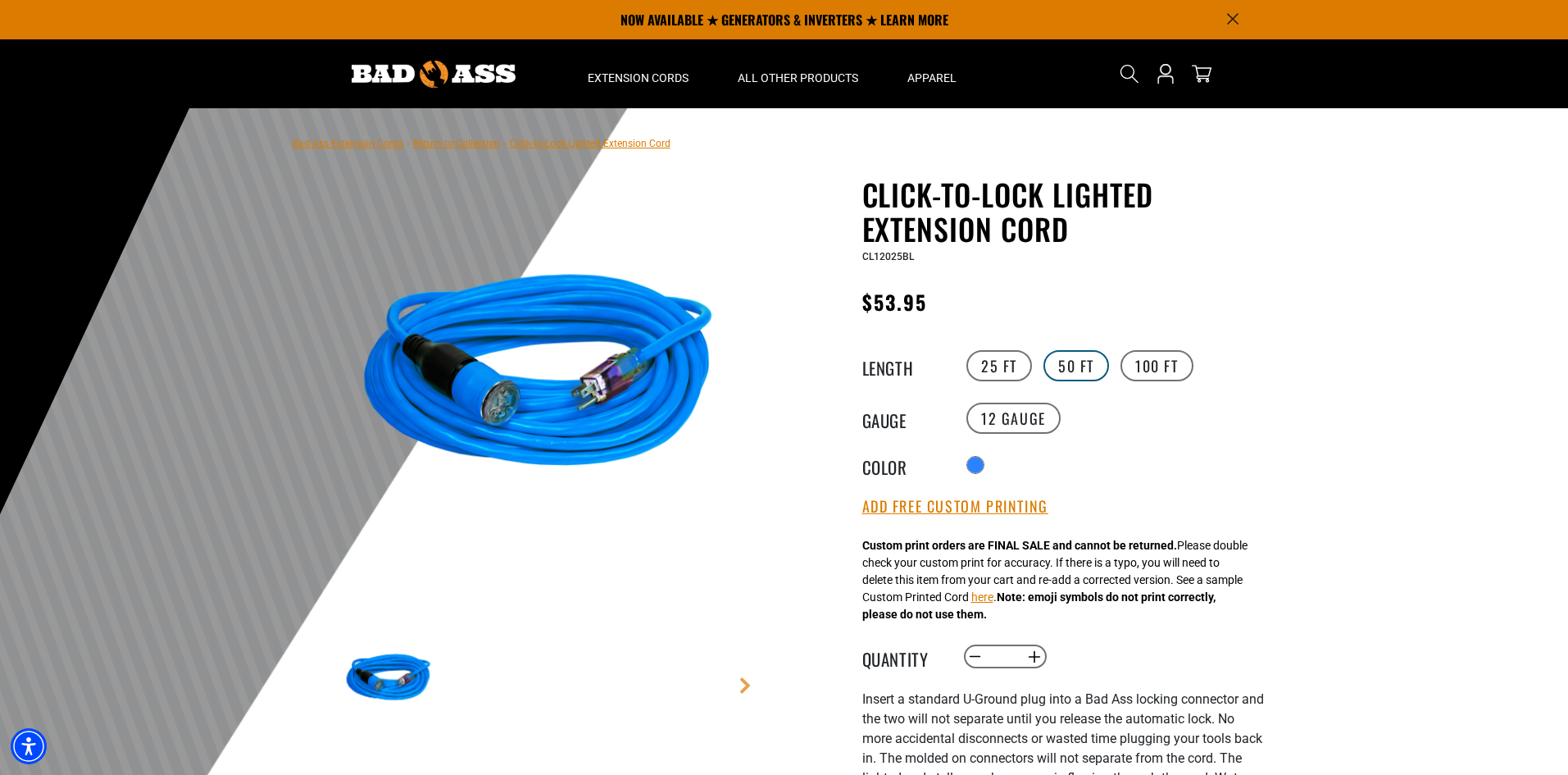
click at [1060, 364] on label "50 FT" at bounding box center [1076, 366] width 66 height 31
click at [745, 684] on link "Next" at bounding box center [745, 686] width 16 height 16
click at [519, 415] on img at bounding box center [538, 377] width 395 height 395
